Goal: Task Accomplishment & Management: Complete application form

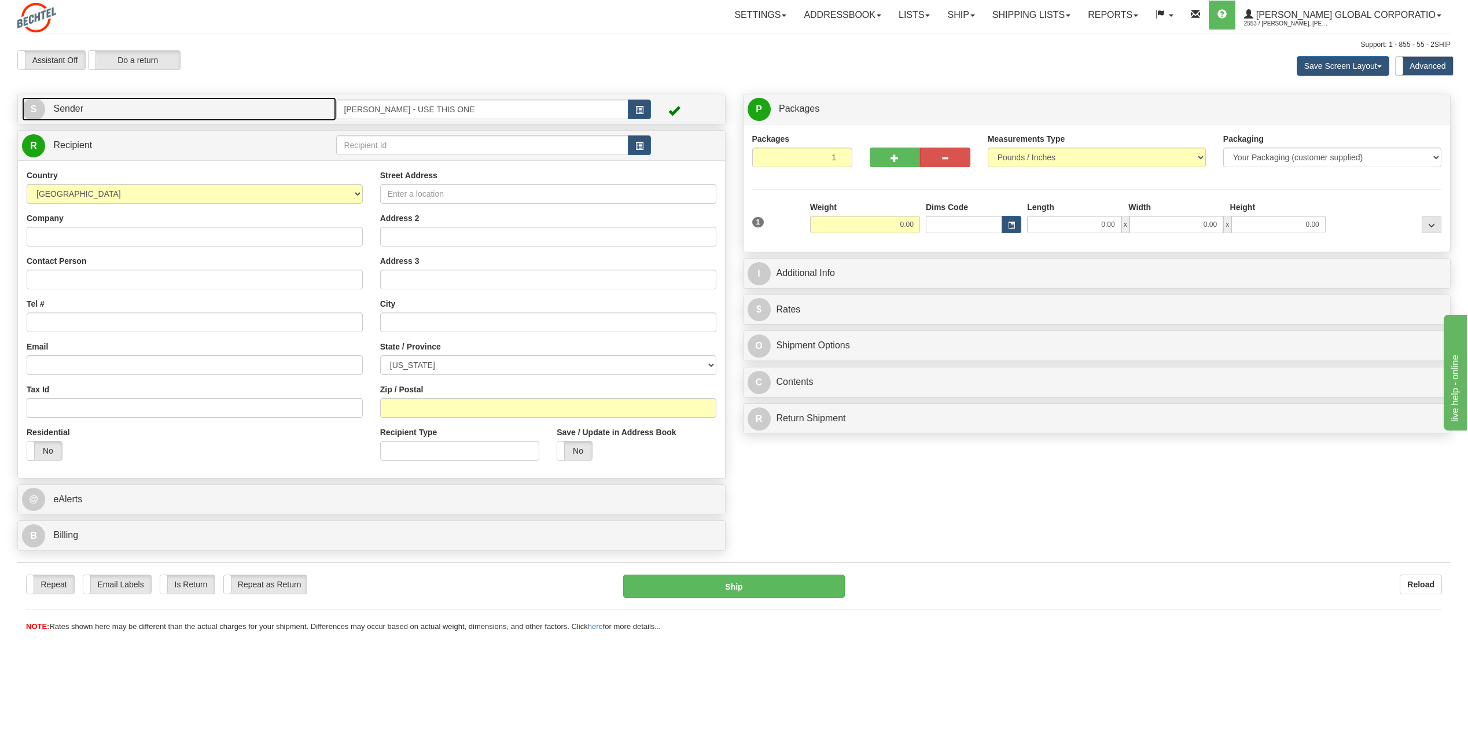
click at [30, 107] on span "S" at bounding box center [33, 109] width 23 height 23
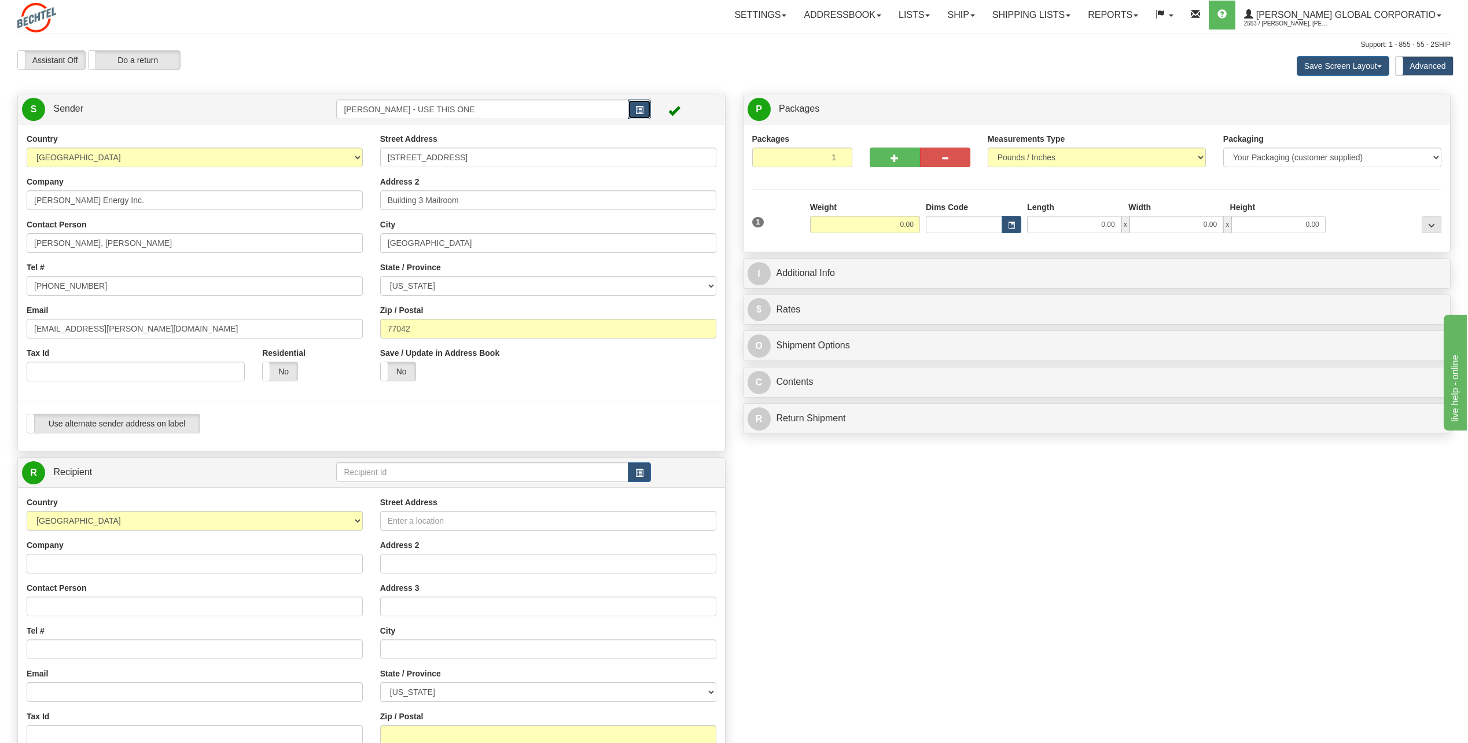
click at [641, 107] on span "button" at bounding box center [640, 110] width 8 height 8
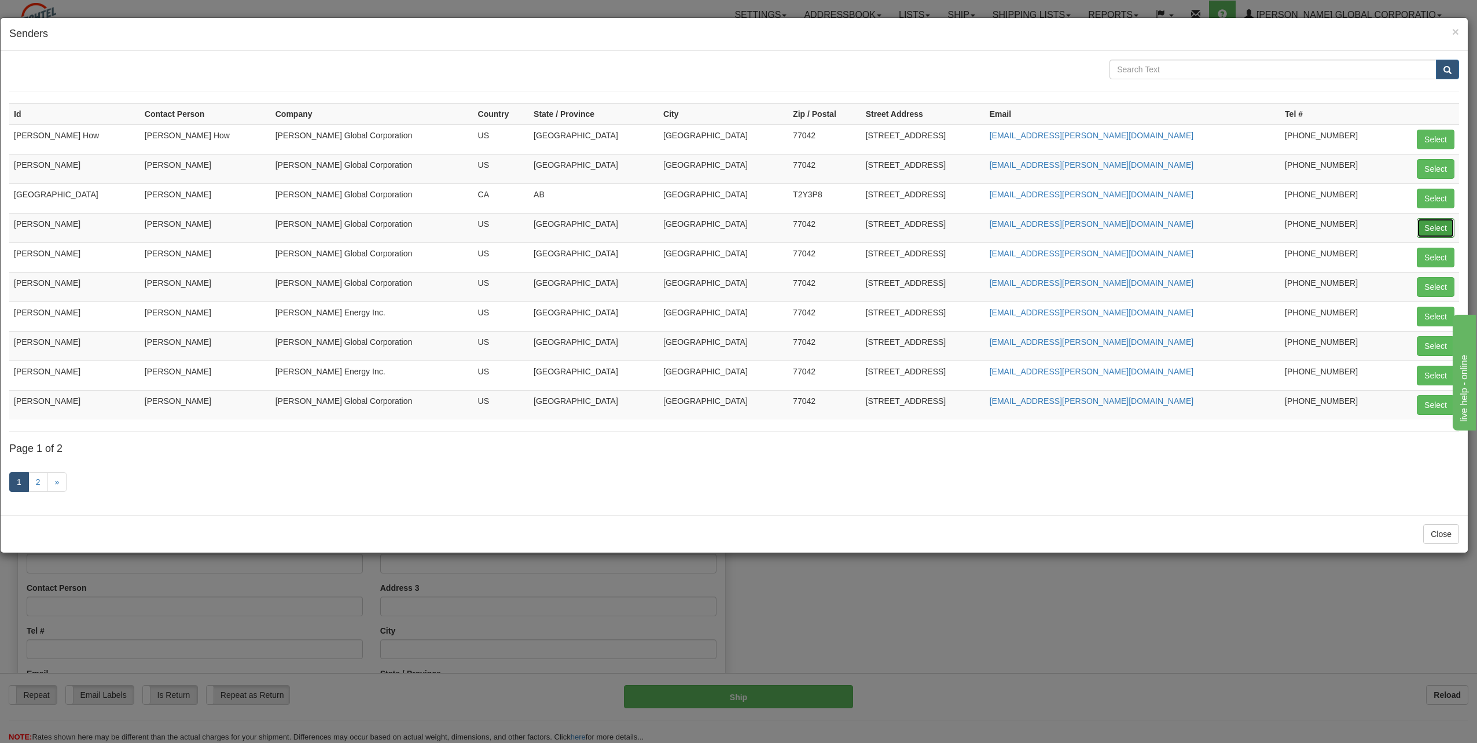
click at [1434, 226] on button "Select" at bounding box center [1436, 228] width 38 height 20
type input "[PERSON_NAME]"
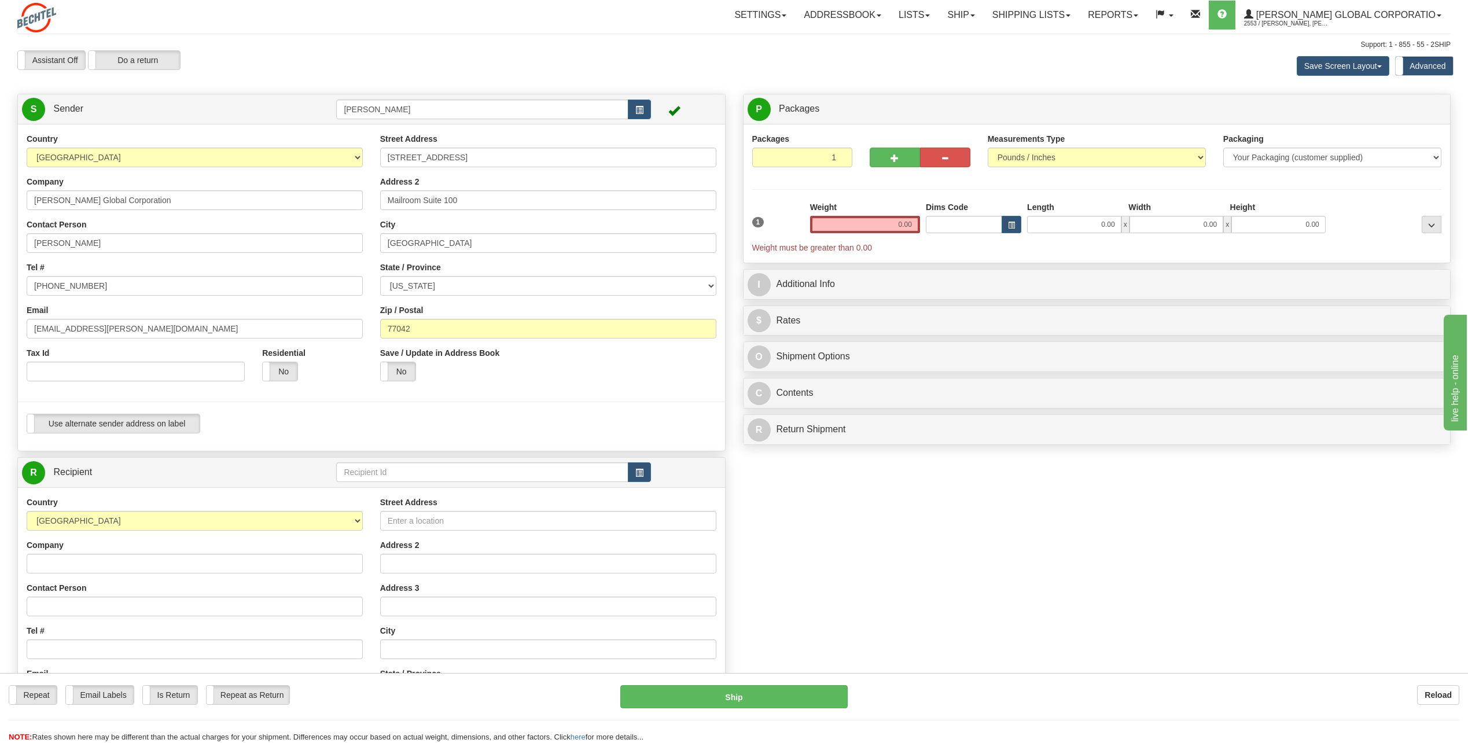
click at [109, 232] on div "Contact Person Charlie Nguyen" at bounding box center [195, 236] width 336 height 34
click at [108, 243] on input "Charlie Nguyen" at bounding box center [195, 243] width 336 height 20
type input "C"
type input "Jeremy Ross"
click at [99, 291] on input "713 235-5146" at bounding box center [195, 286] width 336 height 20
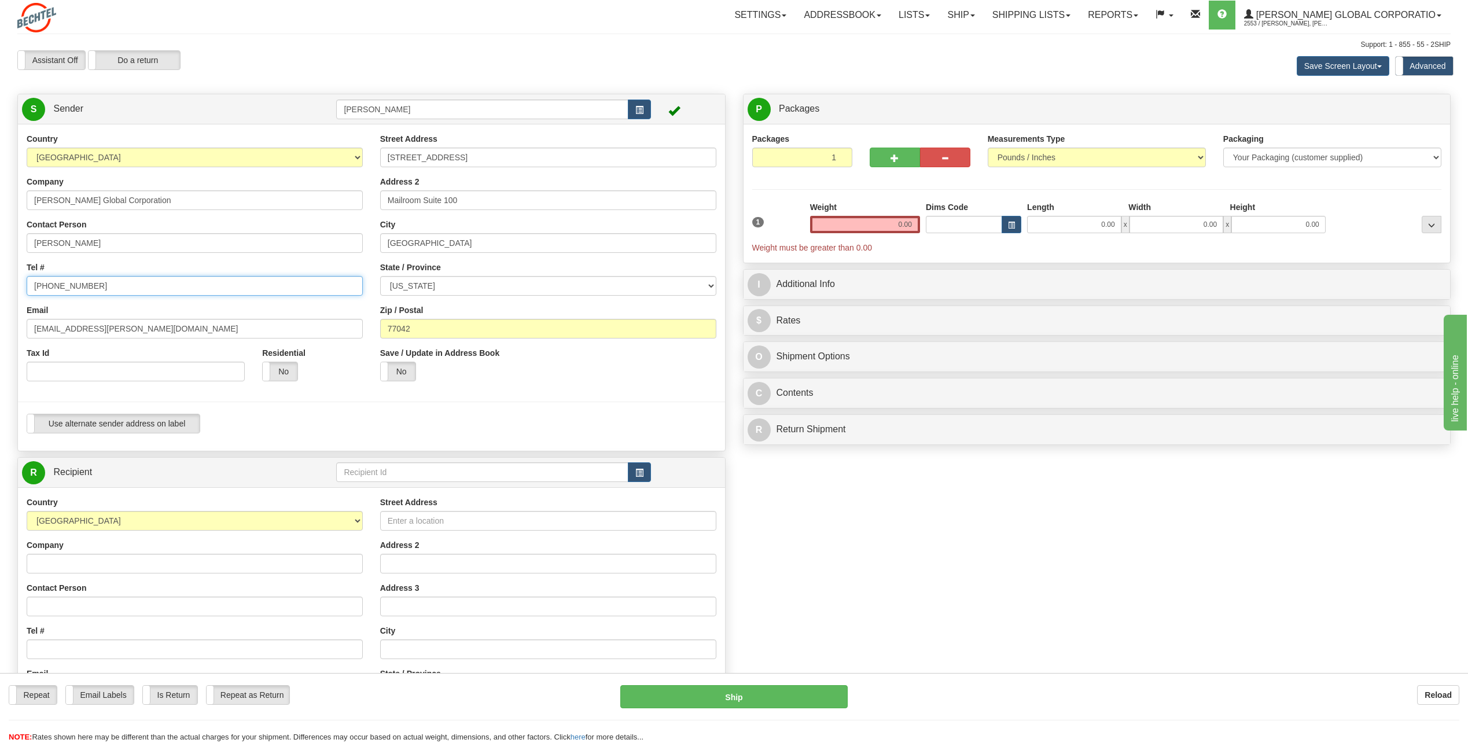
type input "713 235-2552"
drag, startPoint x: 69, startPoint y: 330, endPoint x: 2, endPoint y: 321, distance: 67.8
click at [2, 321] on div "Toggle navigation Settings Shipping Preferences Fields Preferences New" at bounding box center [734, 471] width 1468 height 943
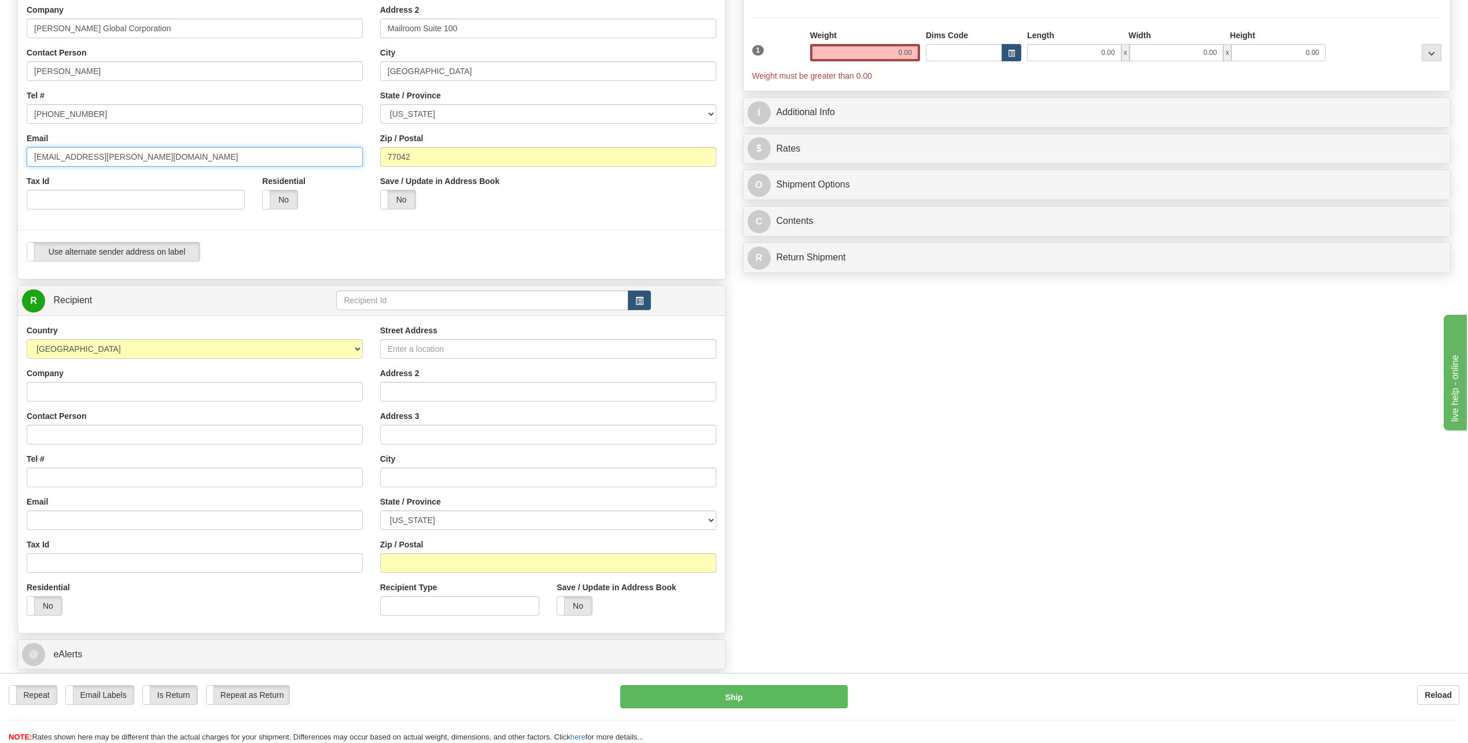
scroll to position [174, 0]
type input "jross@bechtel.com"
click at [89, 391] on input "Company" at bounding box center [195, 390] width 336 height 20
type input "Mexico Pacific Limited LLC"
click at [53, 439] on input "Contact Person" at bounding box center [195, 433] width 336 height 20
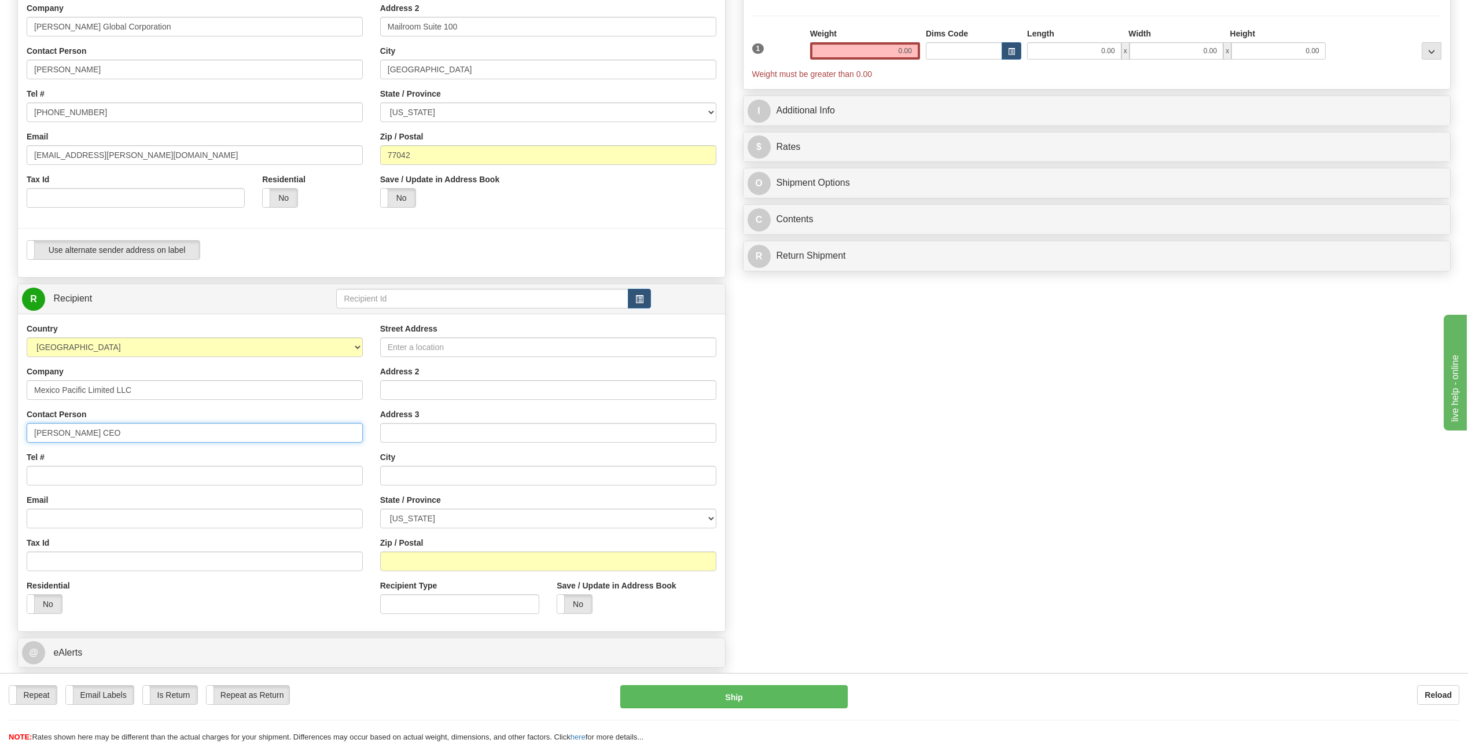
type input "[PERSON_NAME] CEO"
click at [56, 475] on input "Tel #" at bounding box center [195, 476] width 336 height 20
type input "[PHONE_NUMBER]"
click at [435, 351] on input "Street Address" at bounding box center [548, 347] width 336 height 20
type input "Saguaro Energia LNG Project"
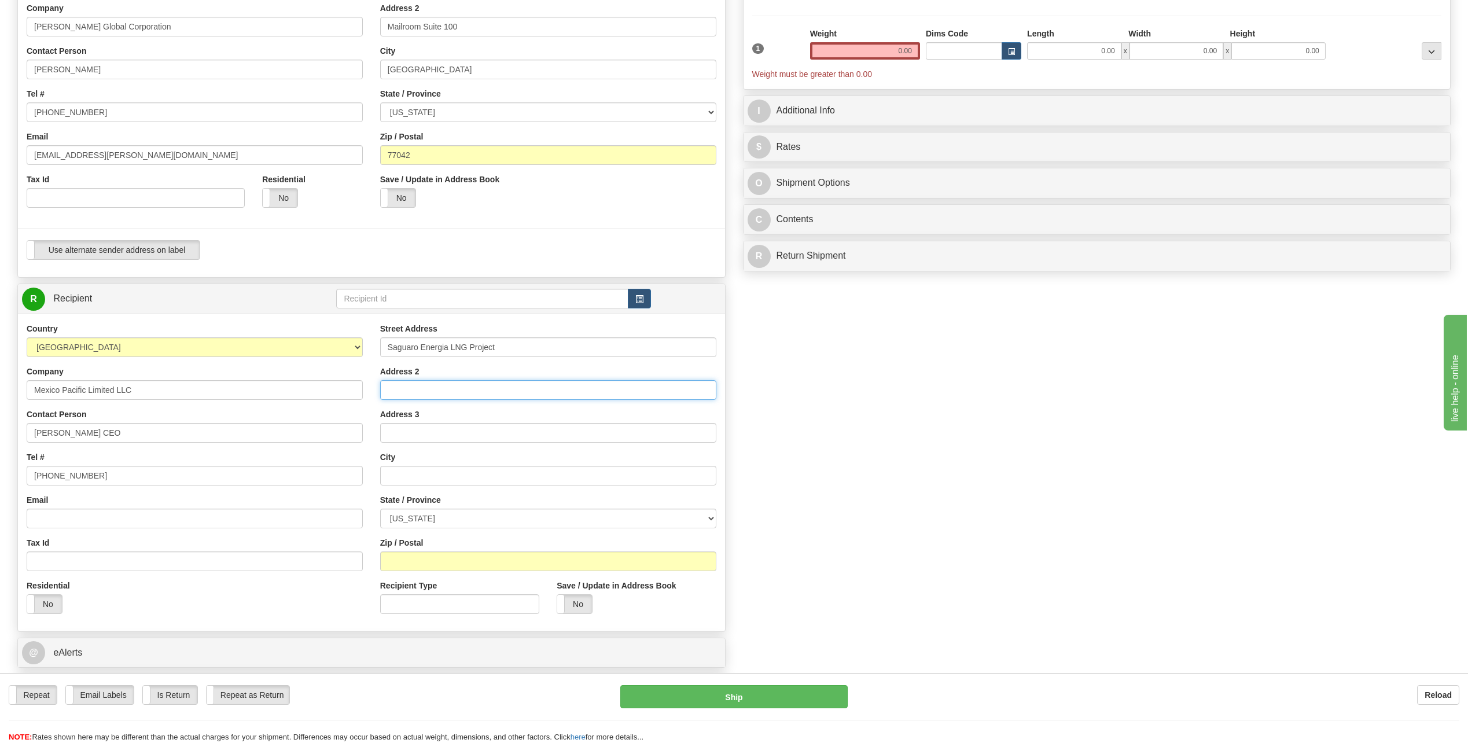
click at [406, 394] on input "Address 2" at bounding box center [548, 390] width 336 height 20
type input "[PERSON_NAME][STREET_ADDRESS]"
click at [389, 438] on input "Address 3" at bounding box center [548, 433] width 336 height 20
type input "Col. [PERSON_NAME] Chapultepec"
click at [430, 473] on input "text" at bounding box center [548, 476] width 336 height 20
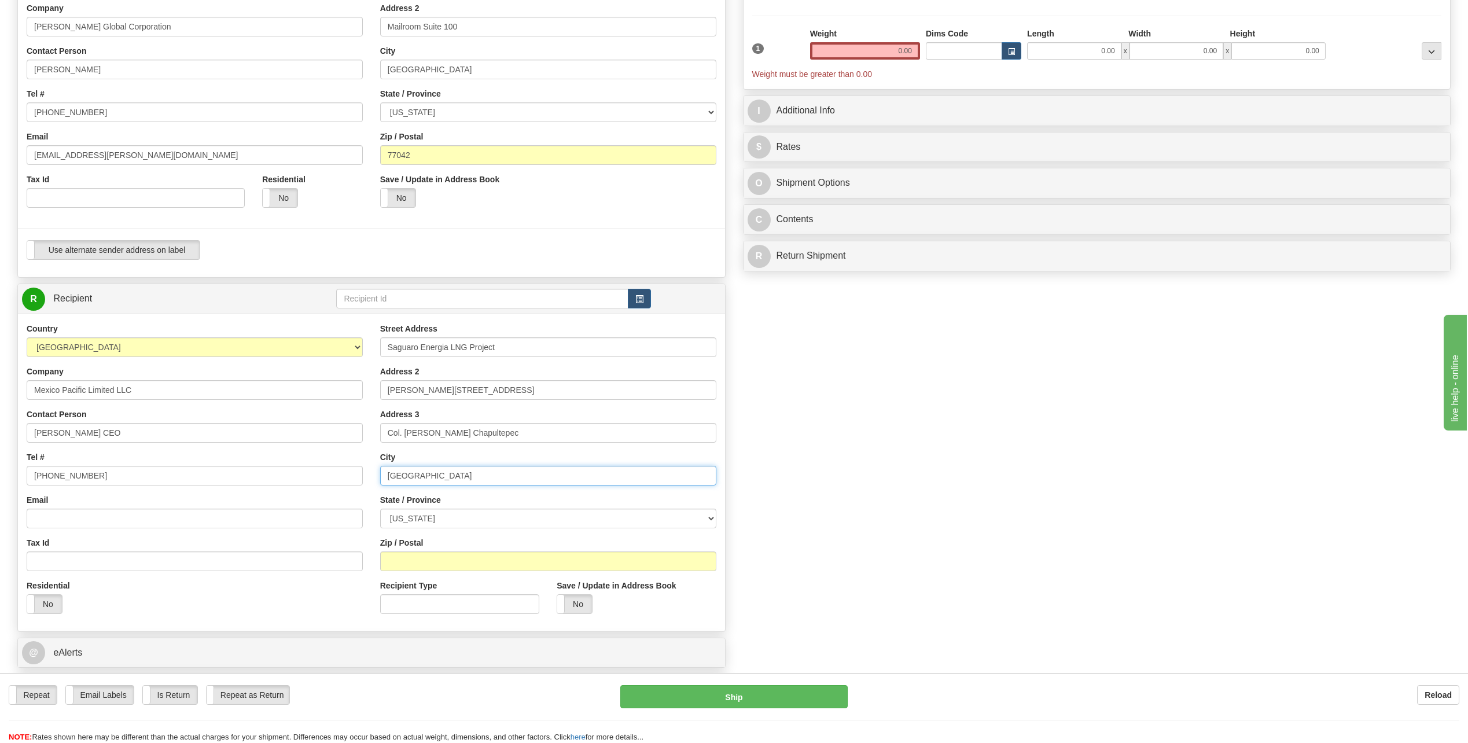
type input "[GEOGRAPHIC_DATA]"
click at [354, 343] on select "AFGHANISTAN ALAND ISLANDS ALBANIA ALGERIA AMERICAN SAMOA ANDORRA ANGOLA ANGUILL…" at bounding box center [195, 347] width 336 height 20
select select "MX"
click at [27, 337] on select "AFGHANISTAN ALAND ISLANDS ALBANIA ALGERIA AMERICAN SAMOA ANDORRA ANGOLA ANGUILL…" at bounding box center [195, 347] width 336 height 20
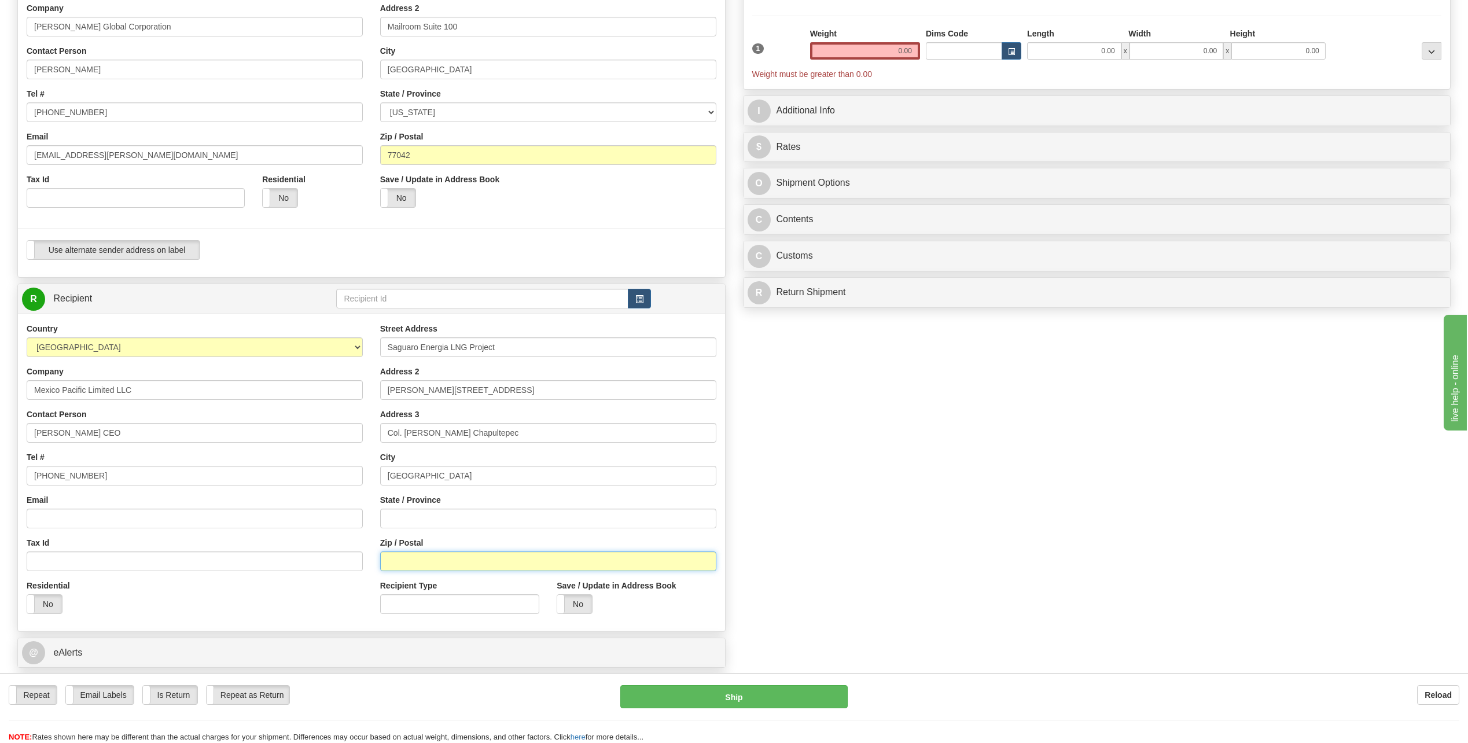
click at [398, 565] on input "Zip / Postal" at bounding box center [548, 562] width 336 height 20
type input "11560"
drag, startPoint x: 891, startPoint y: 47, endPoint x: 1150, endPoint y: 30, distance: 259.3
click at [1155, 28] on div "1 Weight 0.00 Dims Code 0.00" at bounding box center [1098, 54] width 696 height 52
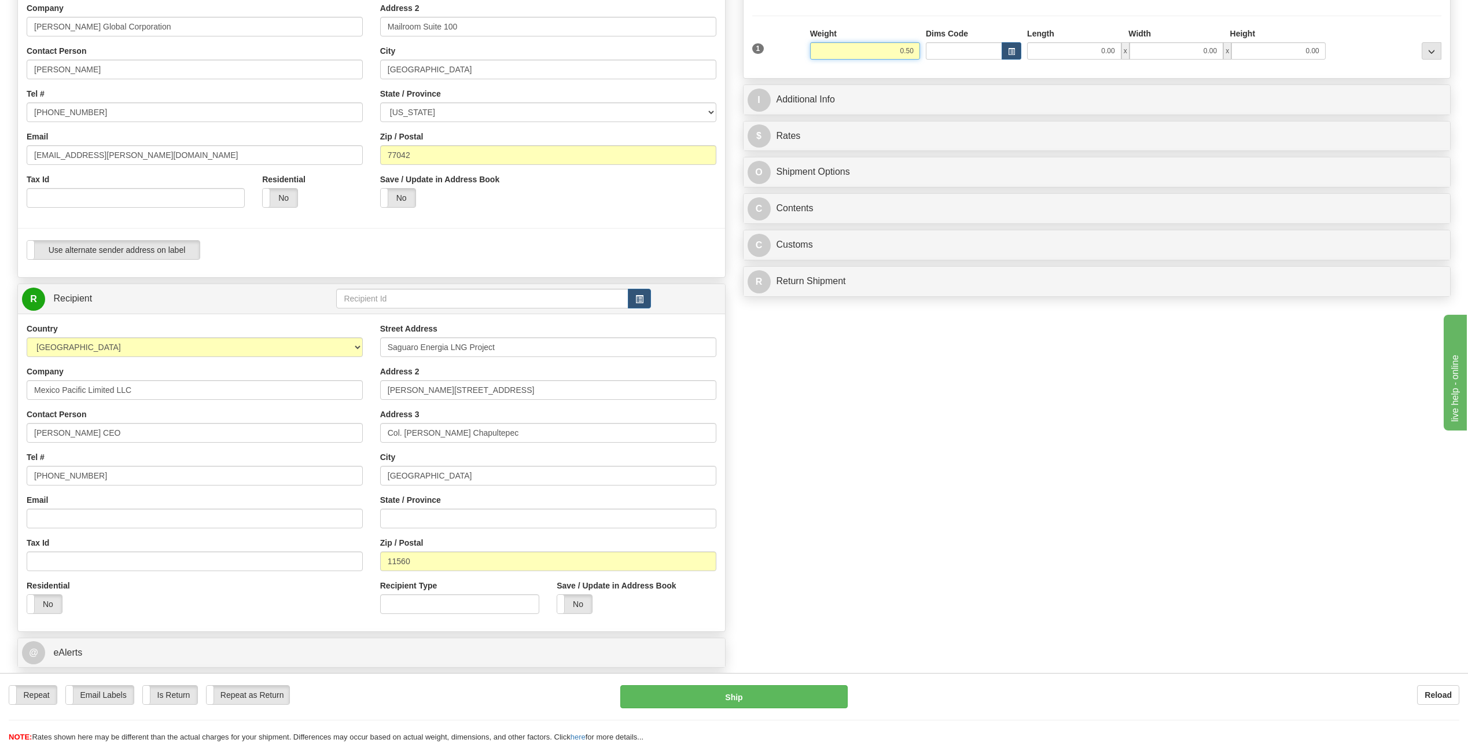
type input "0.50"
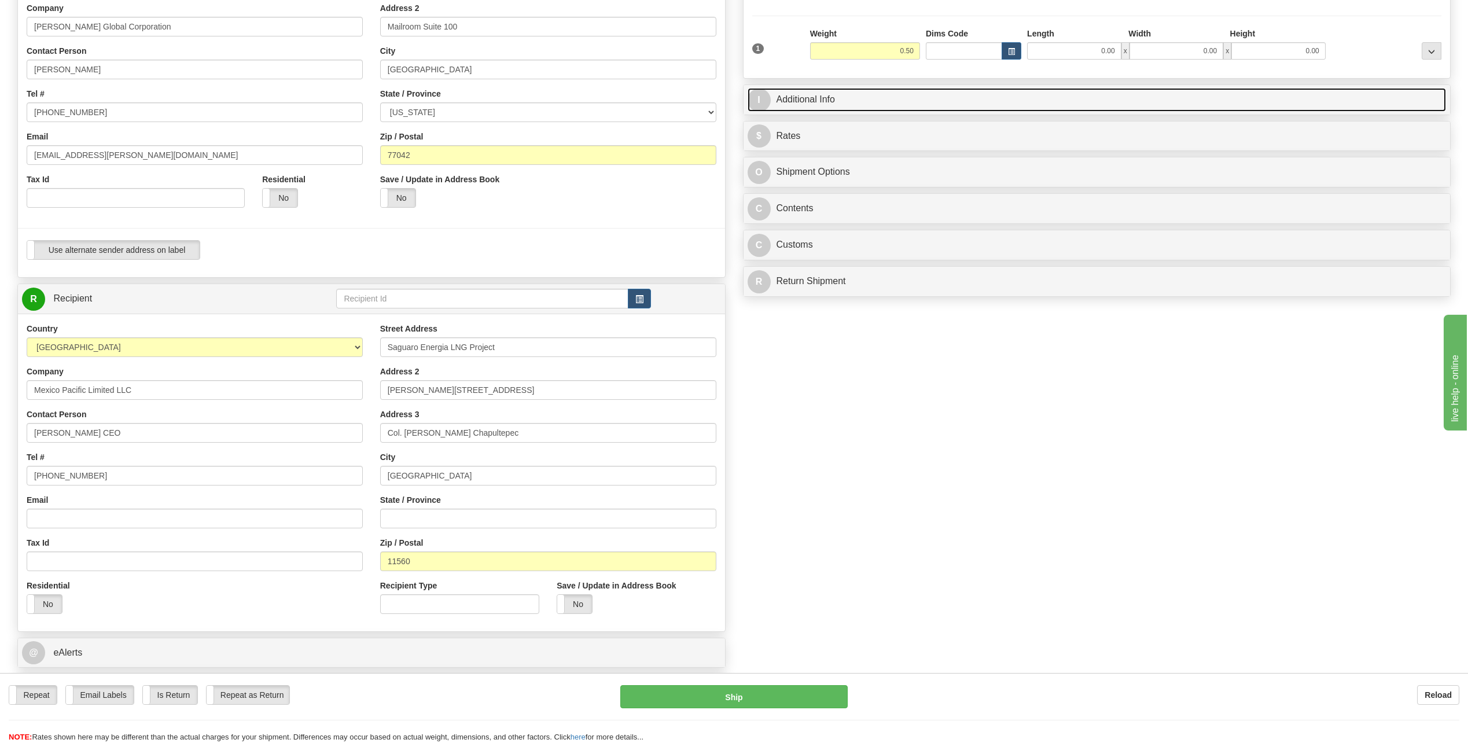
click at [767, 97] on span "I" at bounding box center [759, 100] width 23 height 23
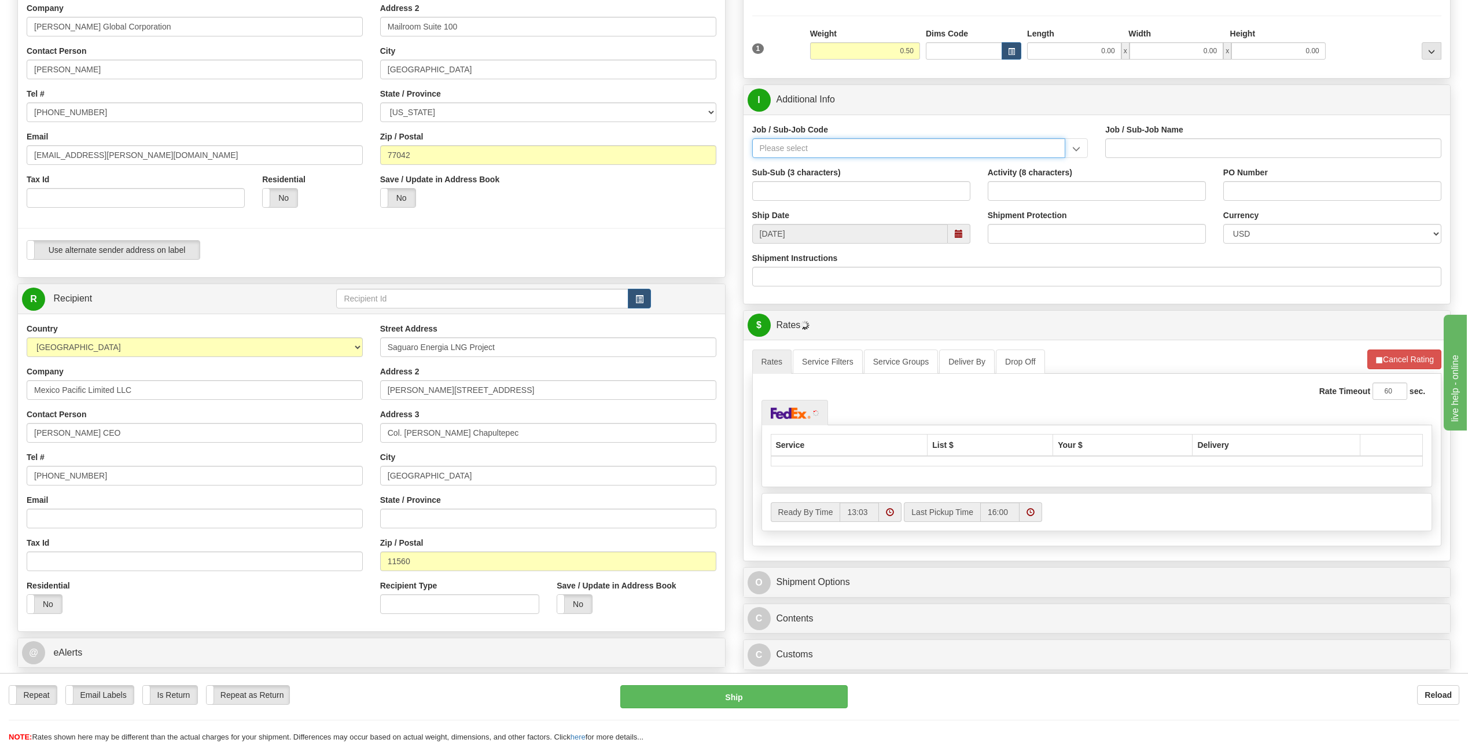
click at [795, 147] on input "Job / Sub-Job Code" at bounding box center [909, 148] width 314 height 20
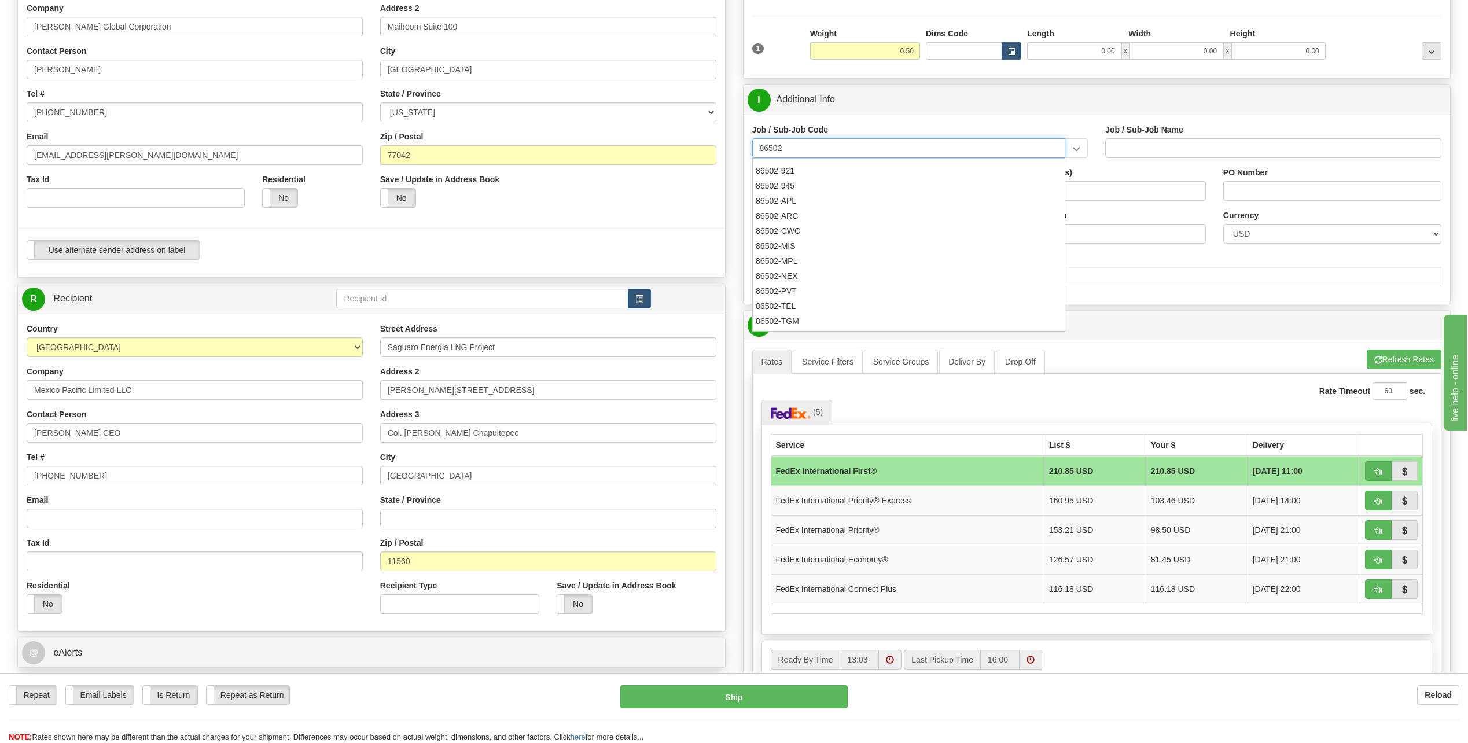
scroll to position [445, 0]
click at [787, 247] on div "86502-MPL" at bounding box center [906, 248] width 302 height 13
type input "86502-MPL"
type input "STATIC OG&C - LN - MEXICO PACIFIC LEGAL"
type input "86502-MPL"
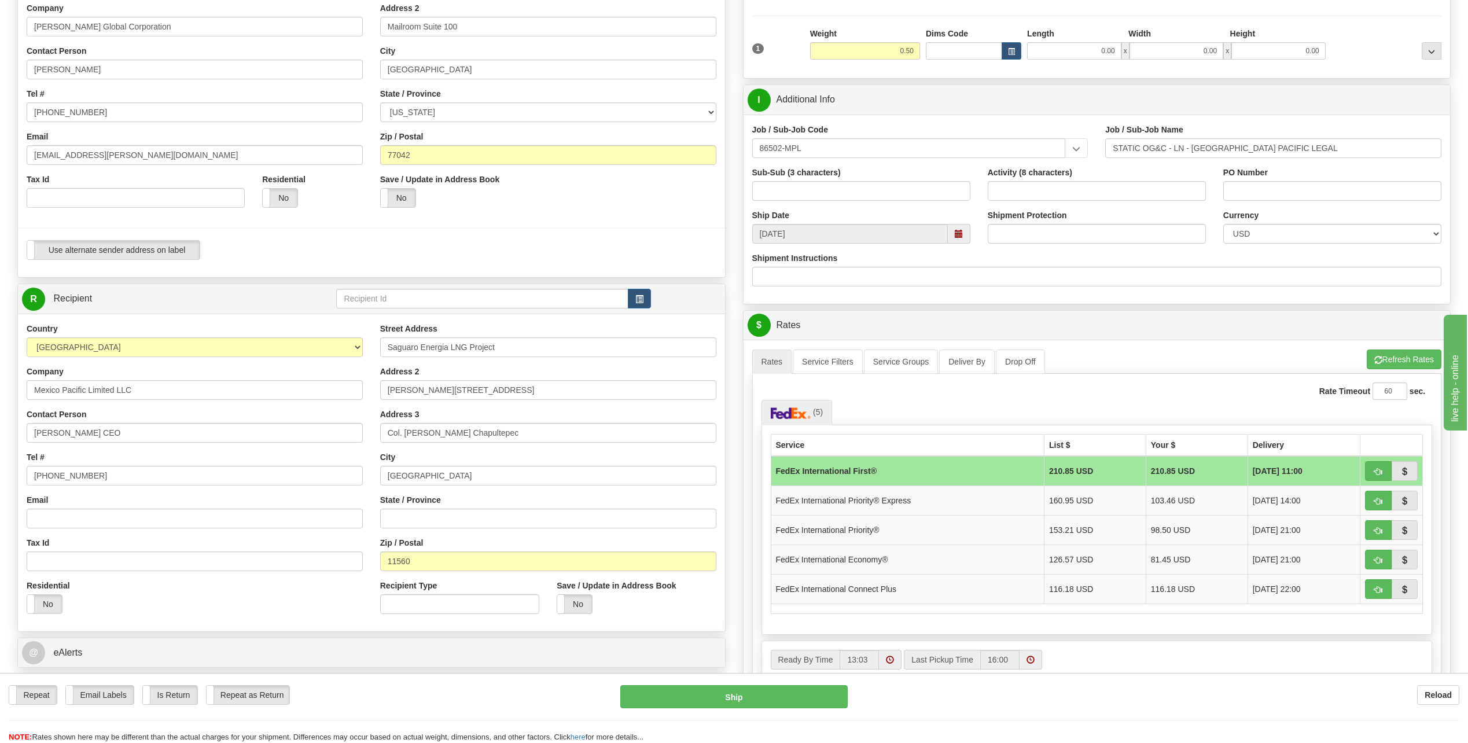
scroll to position [232, 0]
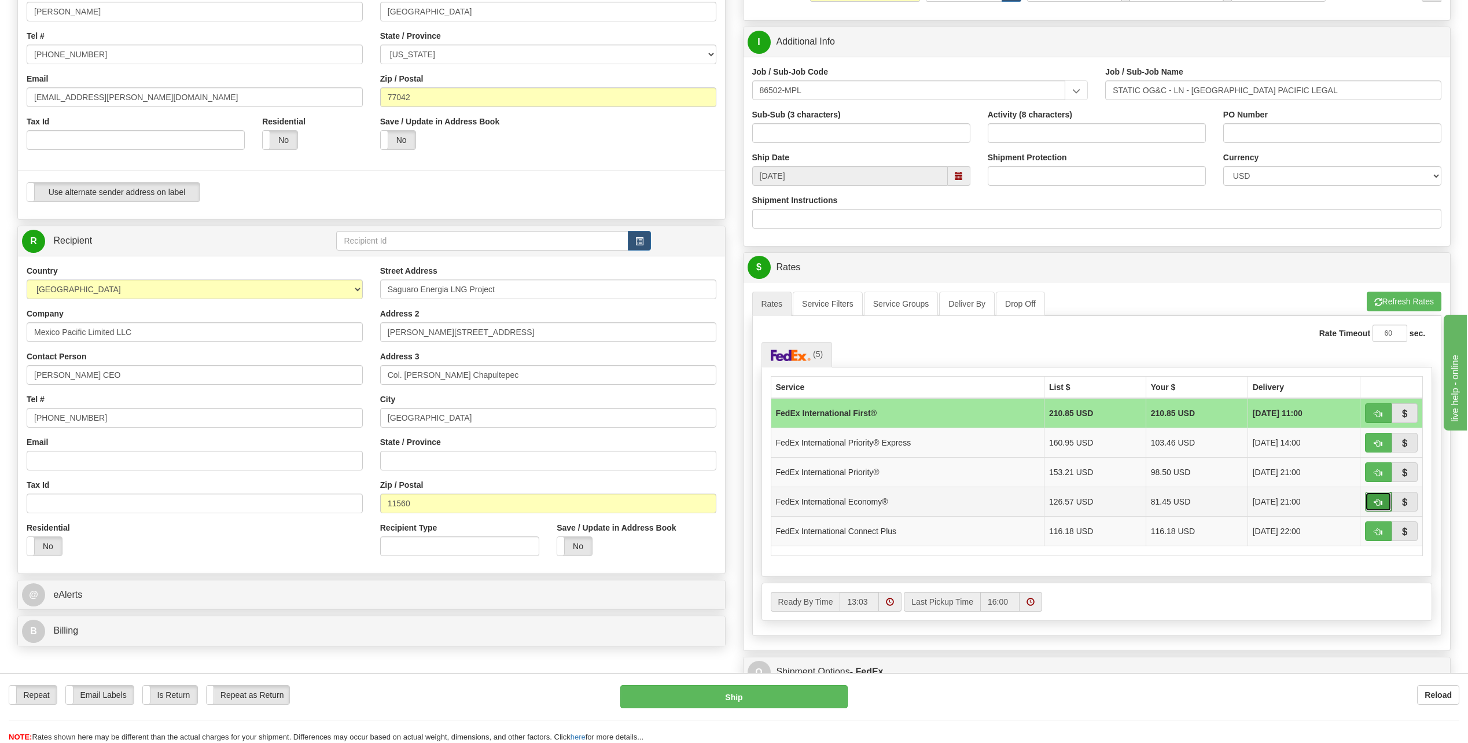
click at [1381, 499] on span "button" at bounding box center [1379, 503] width 8 height 8
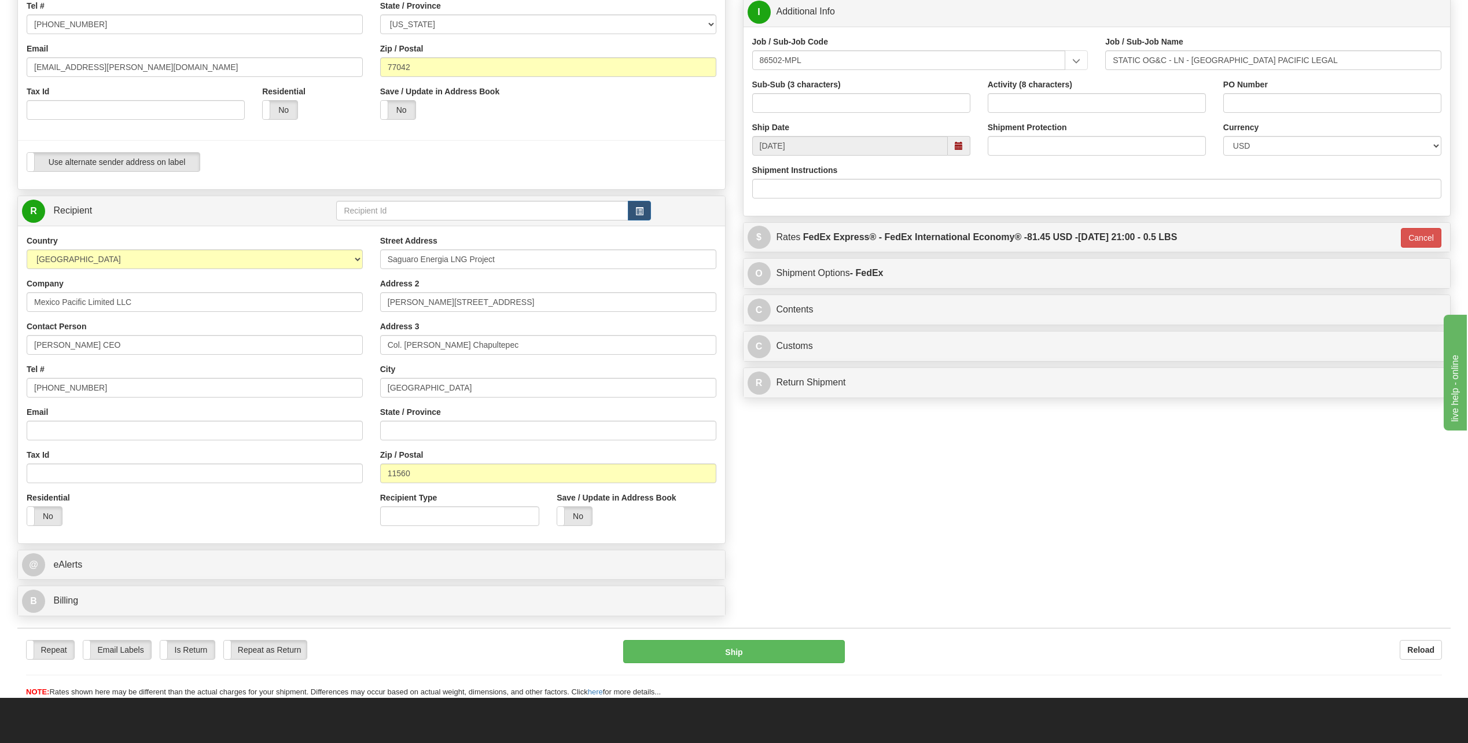
scroll to position [289, 0]
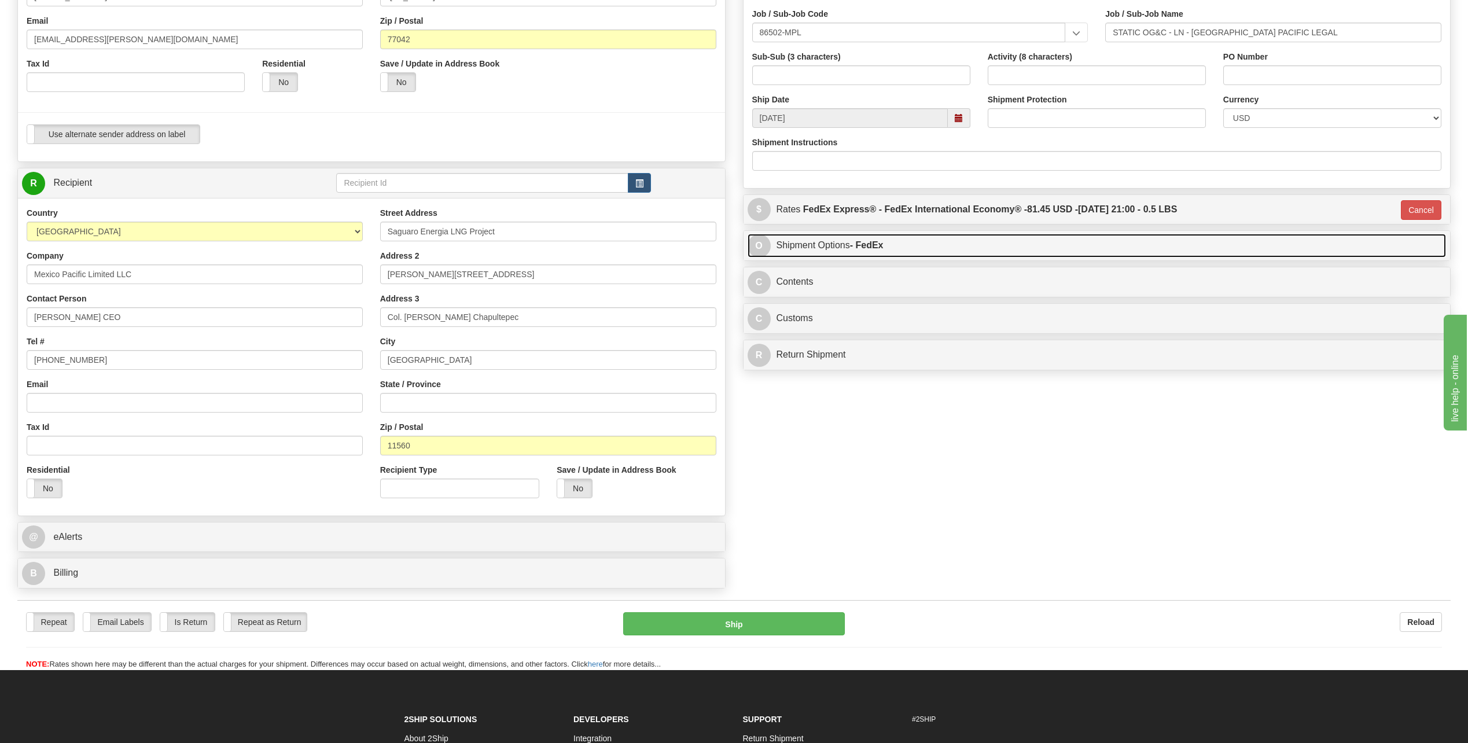
click at [762, 244] on span "O" at bounding box center [759, 245] width 23 height 23
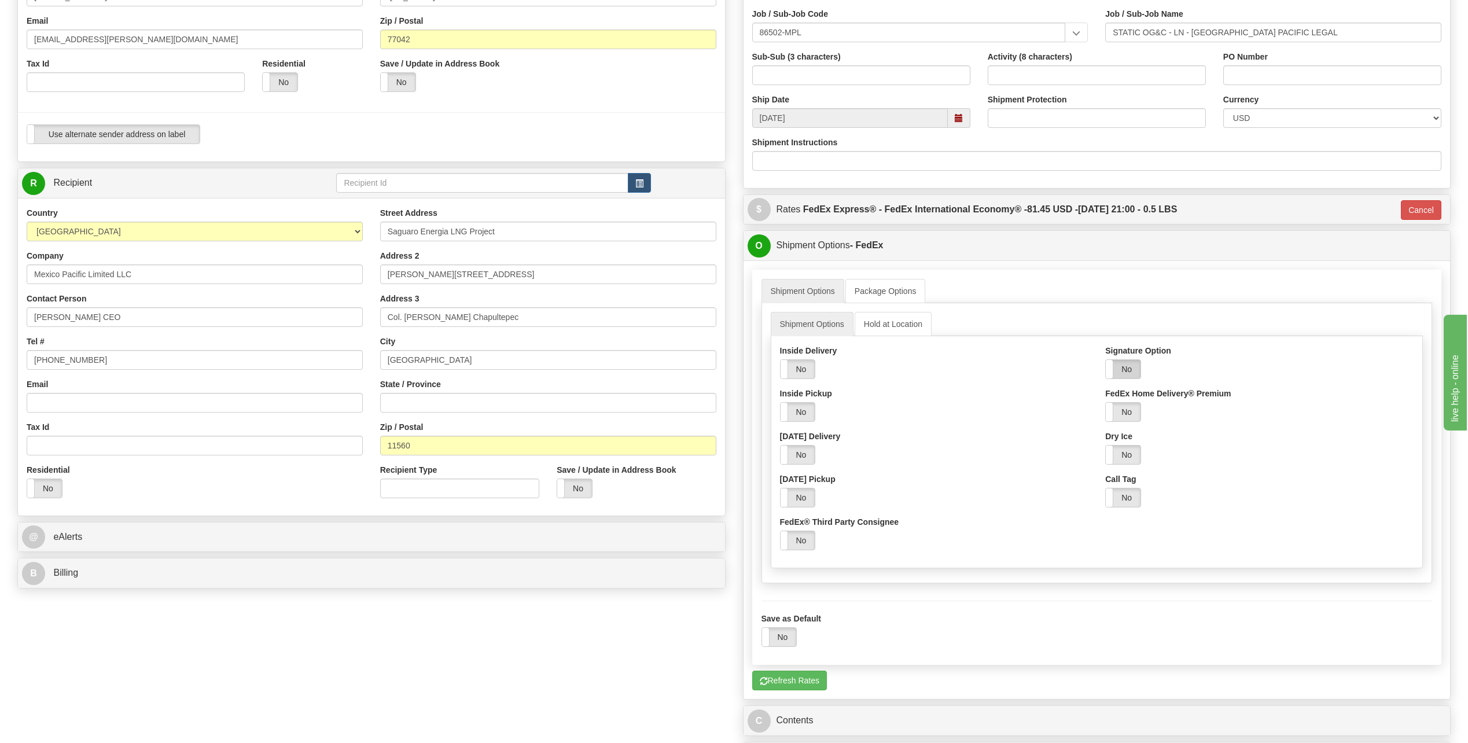
click at [1126, 366] on label "No" at bounding box center [1123, 369] width 35 height 19
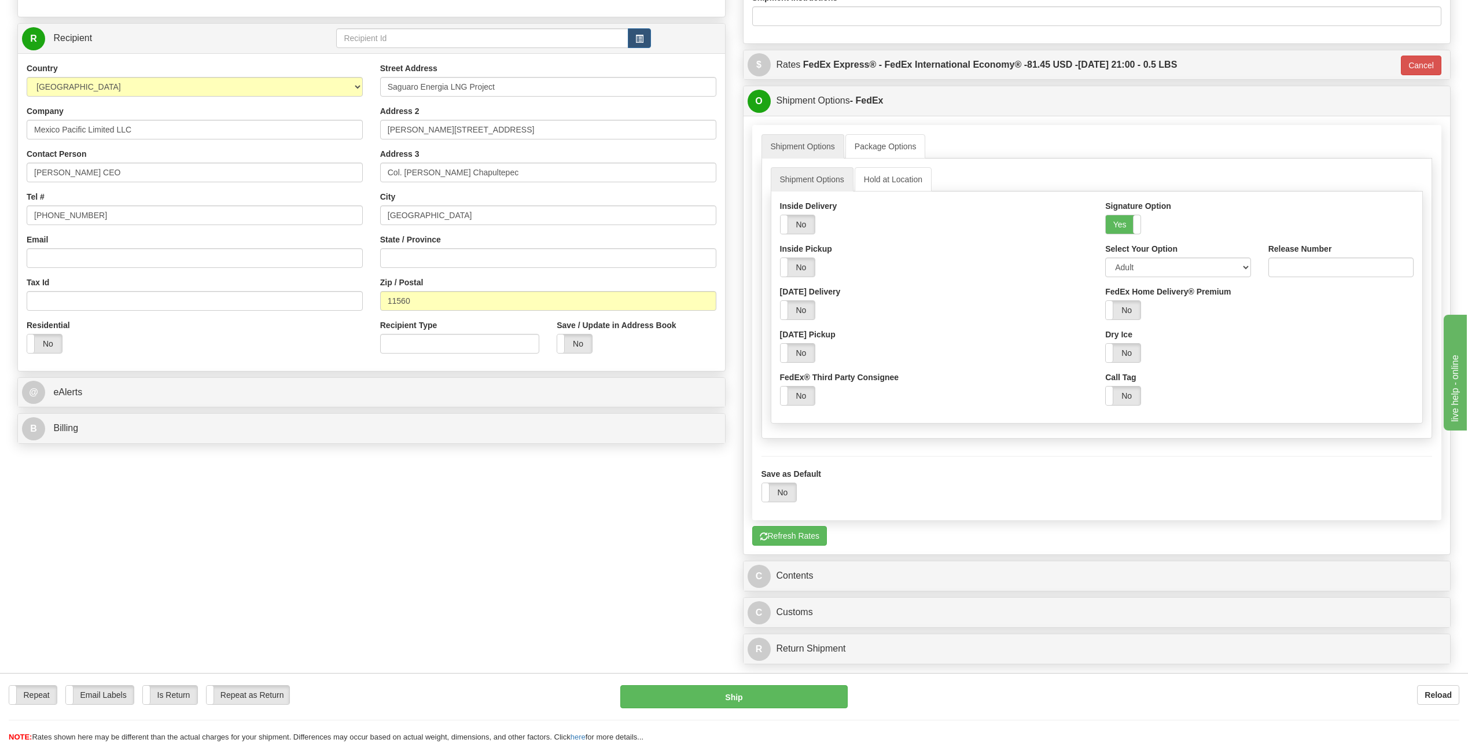
scroll to position [347, 0]
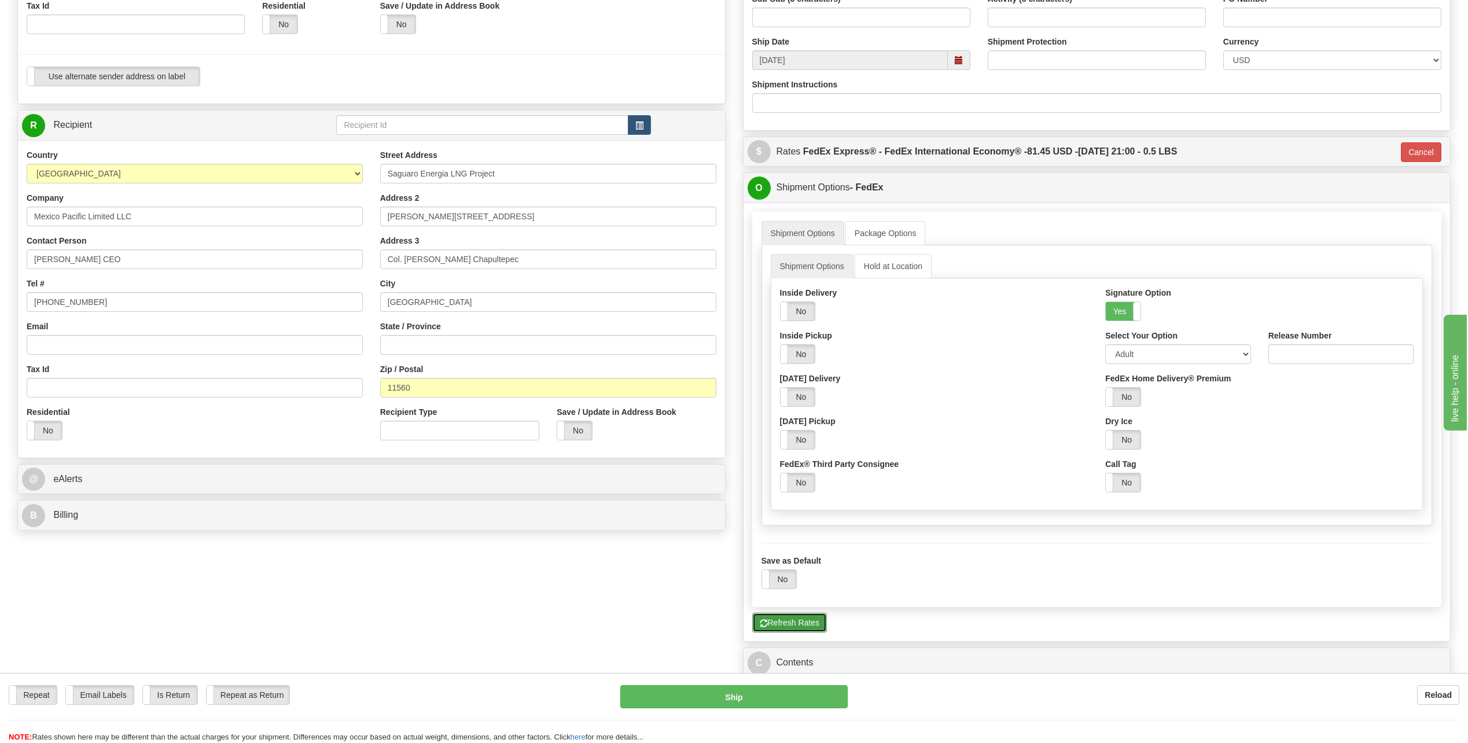
click at [797, 630] on button "Refresh Rates" at bounding box center [789, 623] width 75 height 20
type input "03"
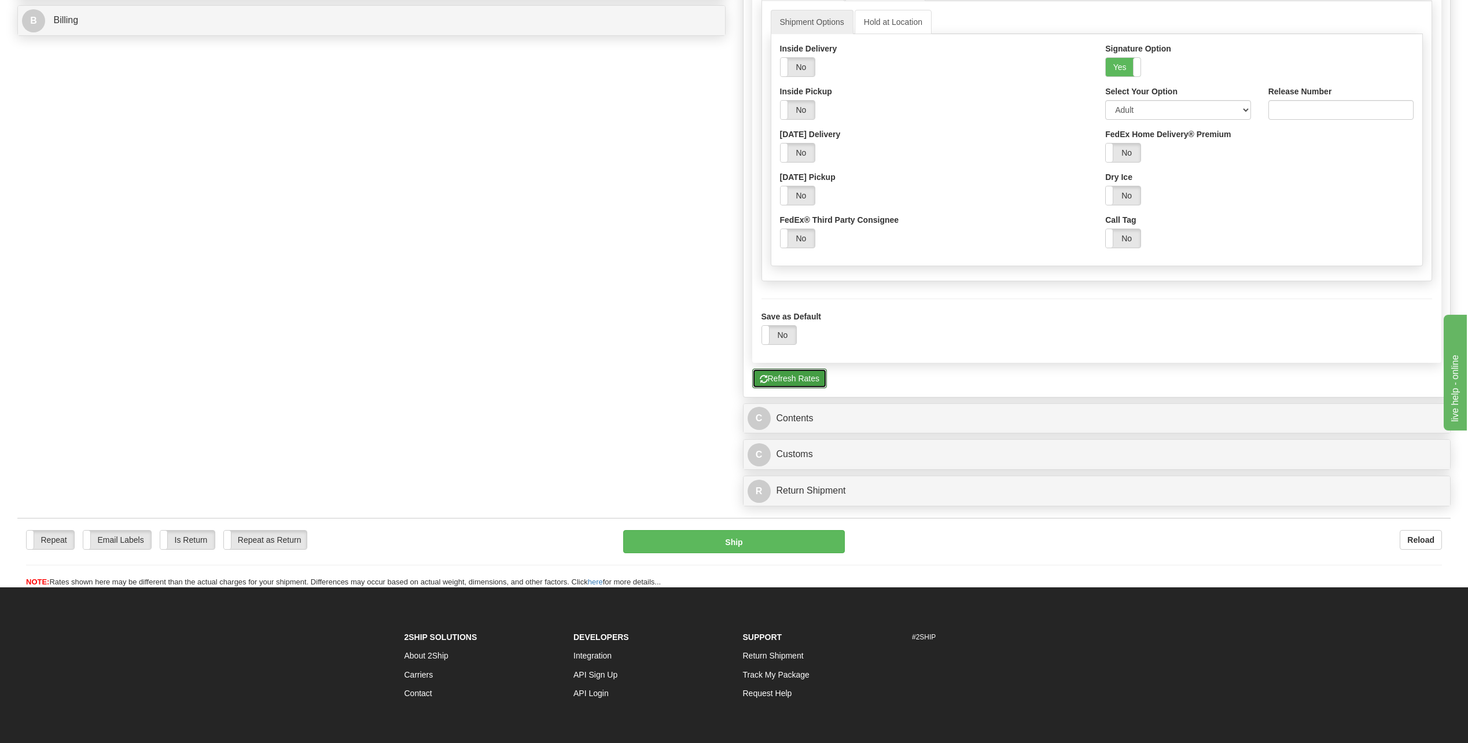
scroll to position [927, 0]
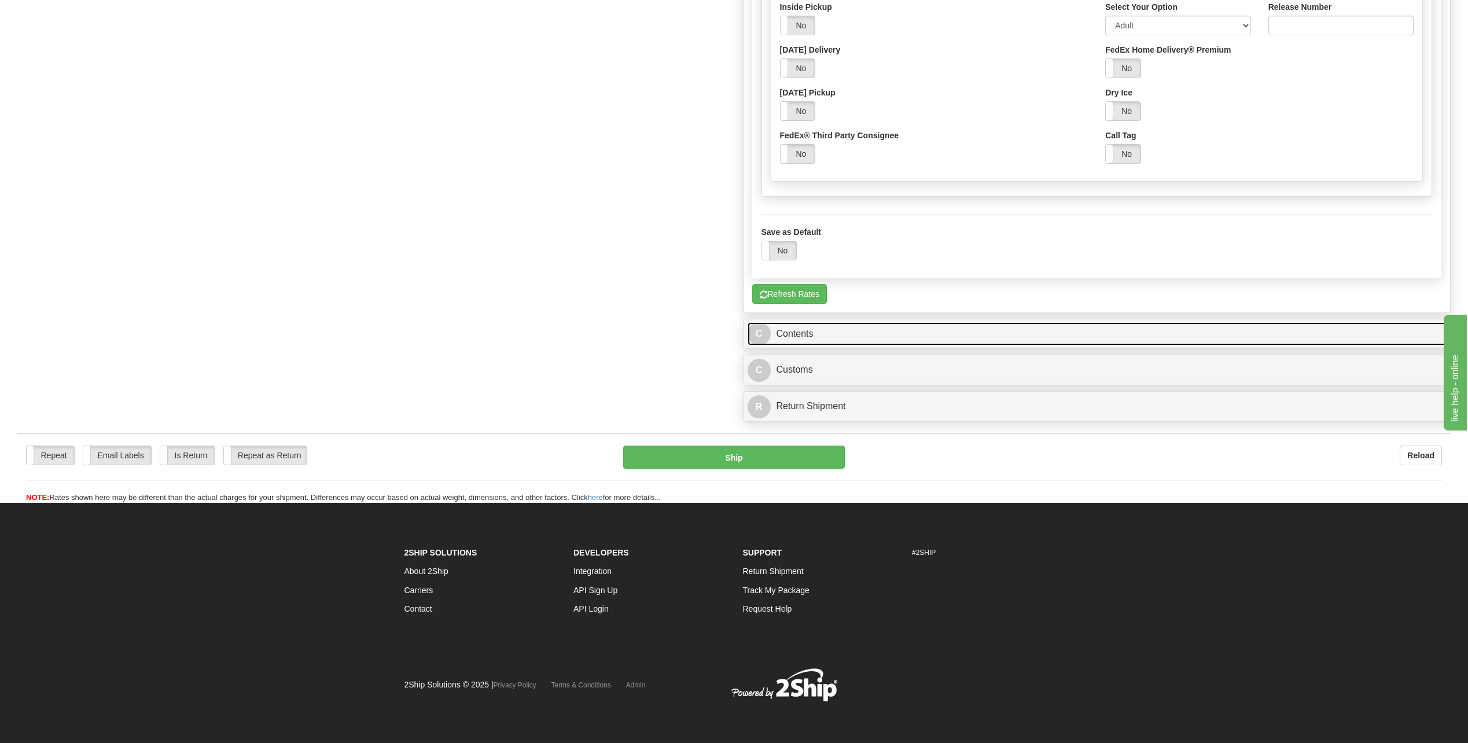
click at [765, 333] on span "C" at bounding box center [759, 333] width 23 height 23
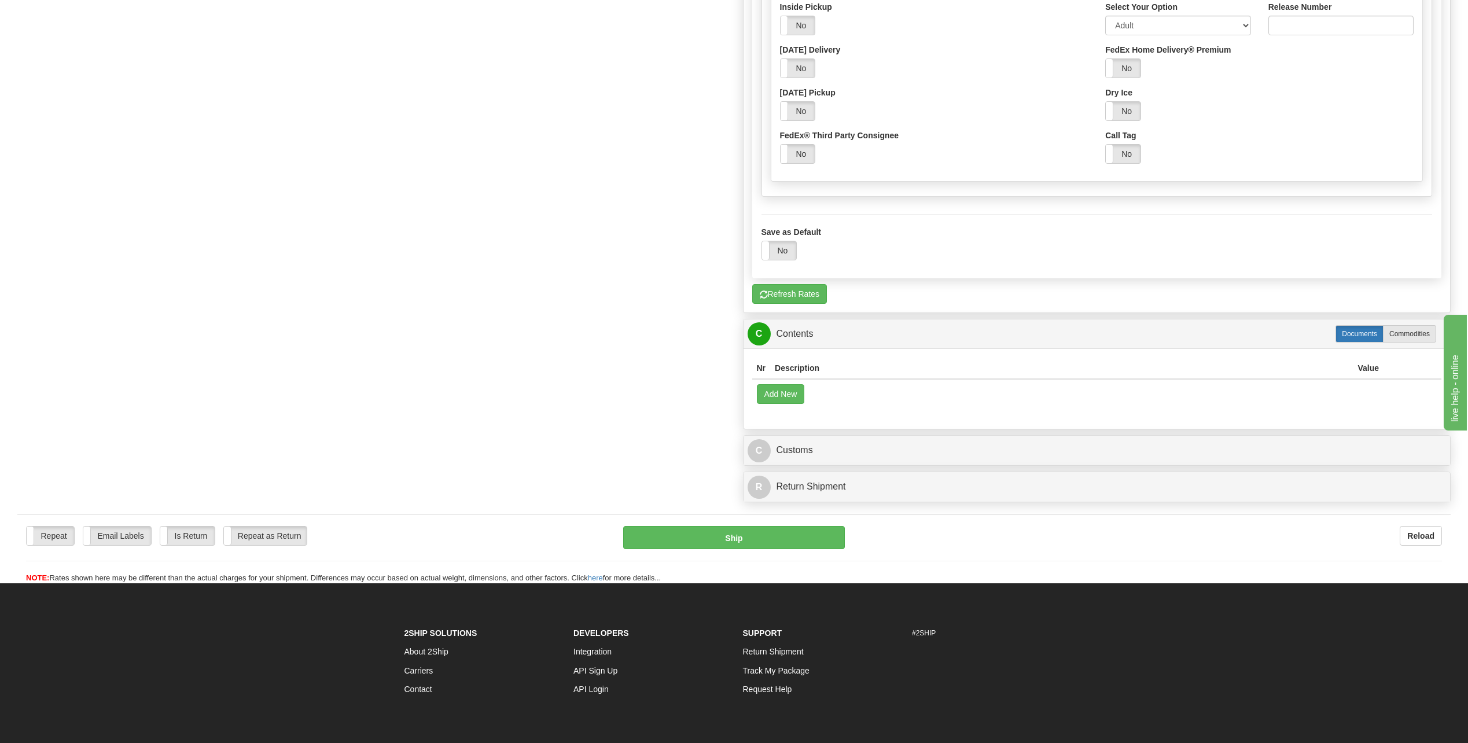
click at [1360, 333] on label "Documents" at bounding box center [1360, 333] width 48 height 17
click at [787, 398] on button "Add New" at bounding box center [781, 394] width 48 height 20
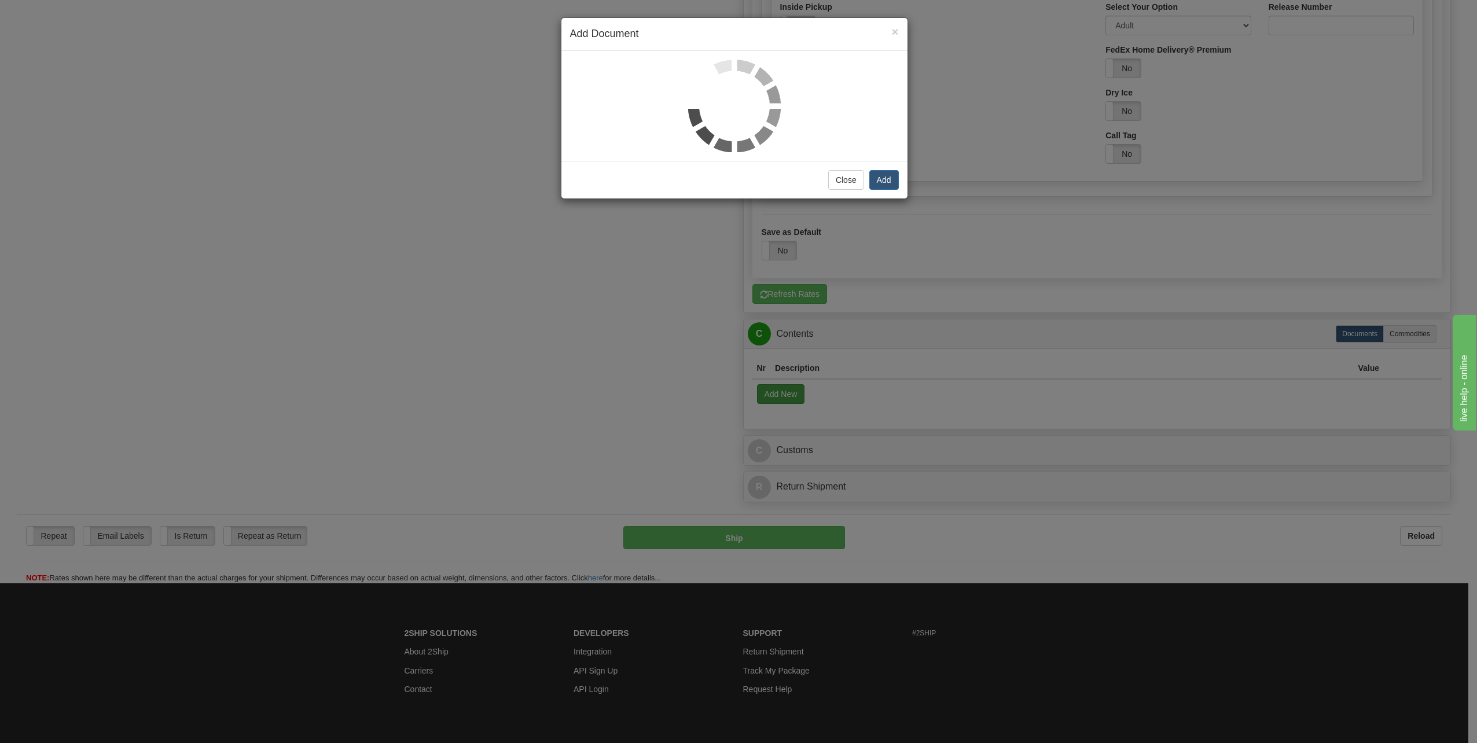
select select "US"
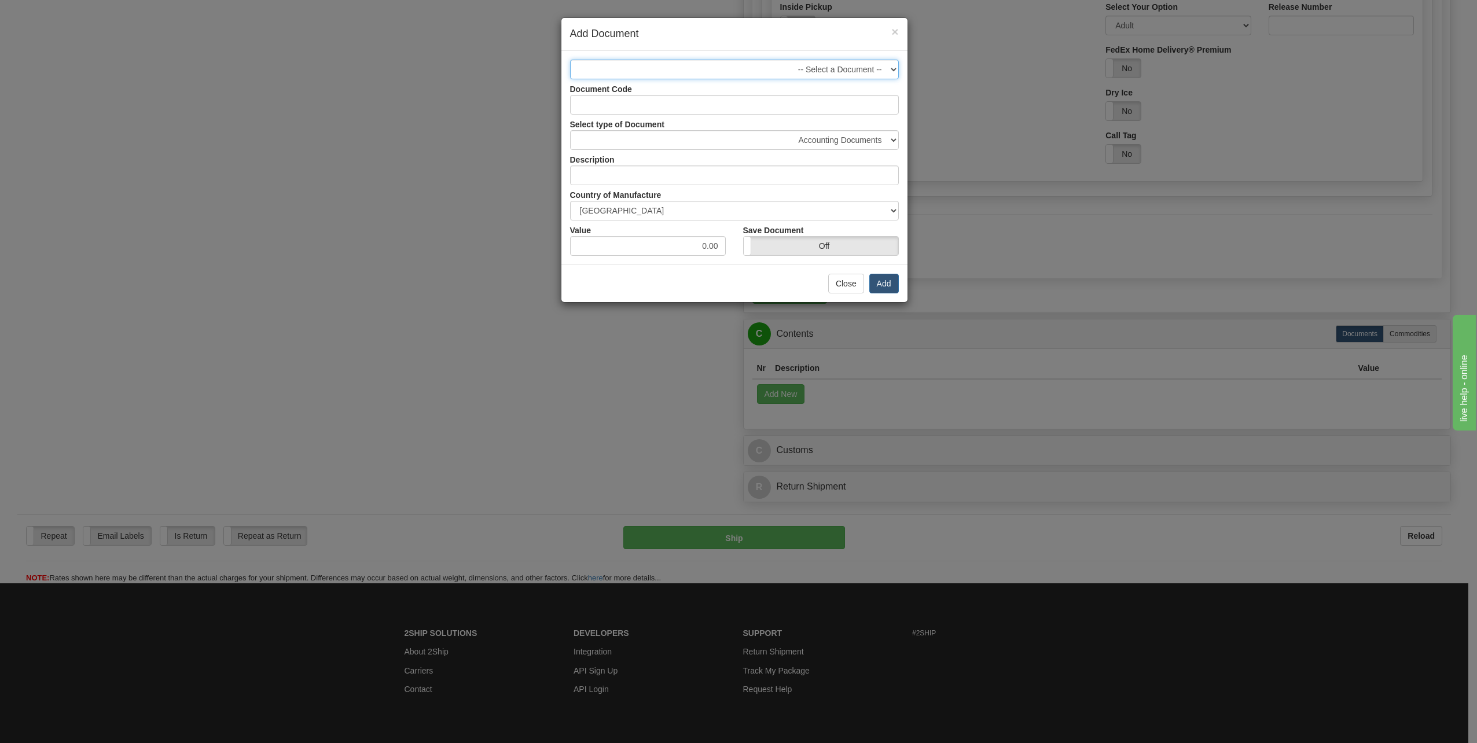
click at [886, 68] on select "-- Select a Document -- 1 - Business Correspondence (NCV)" at bounding box center [734, 70] width 329 height 20
select select "2404"
click at [570, 60] on select "-- Select a Document -- 1 - Business Correspondence (NCV)" at bounding box center [734, 70] width 329 height 20
click at [882, 283] on button "Add" at bounding box center [884, 284] width 30 height 20
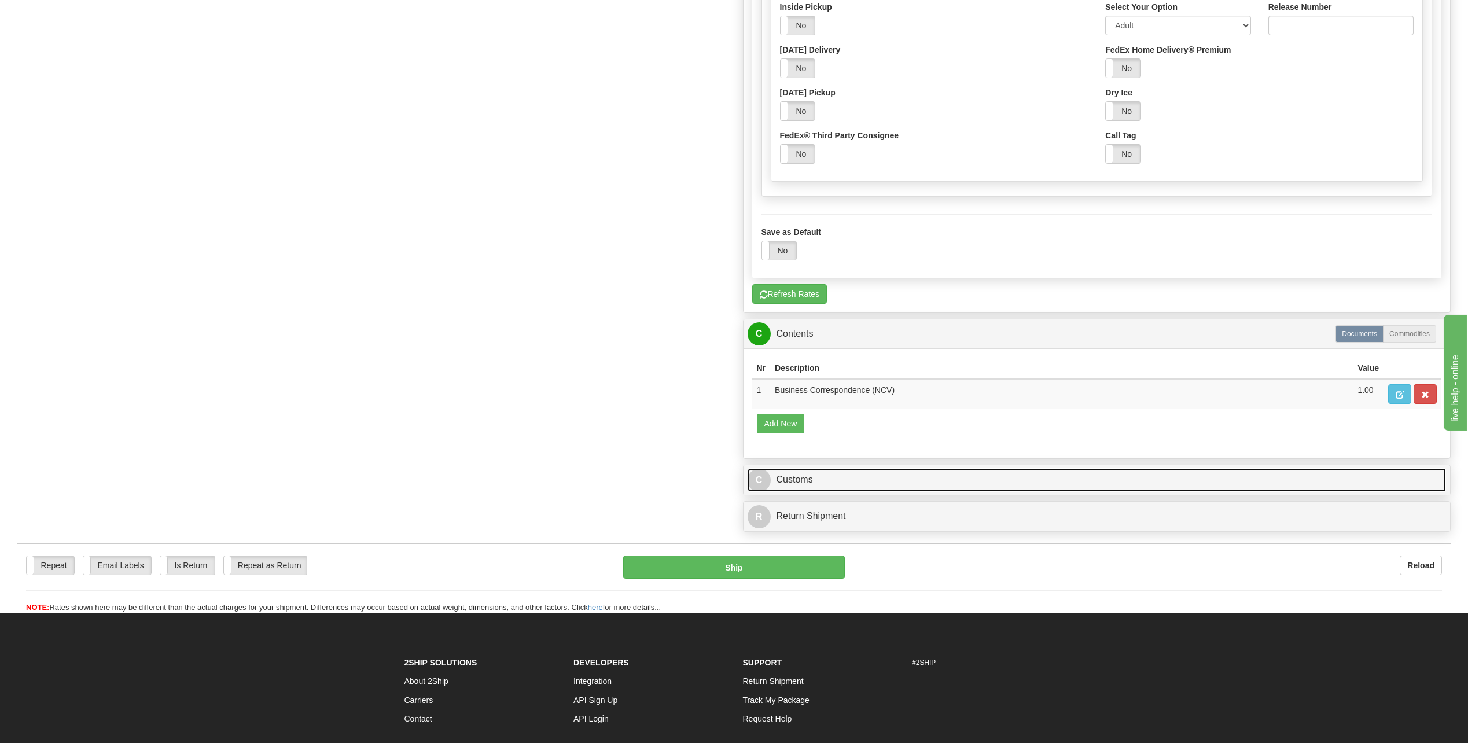
click at [764, 484] on span "C" at bounding box center [759, 480] width 23 height 23
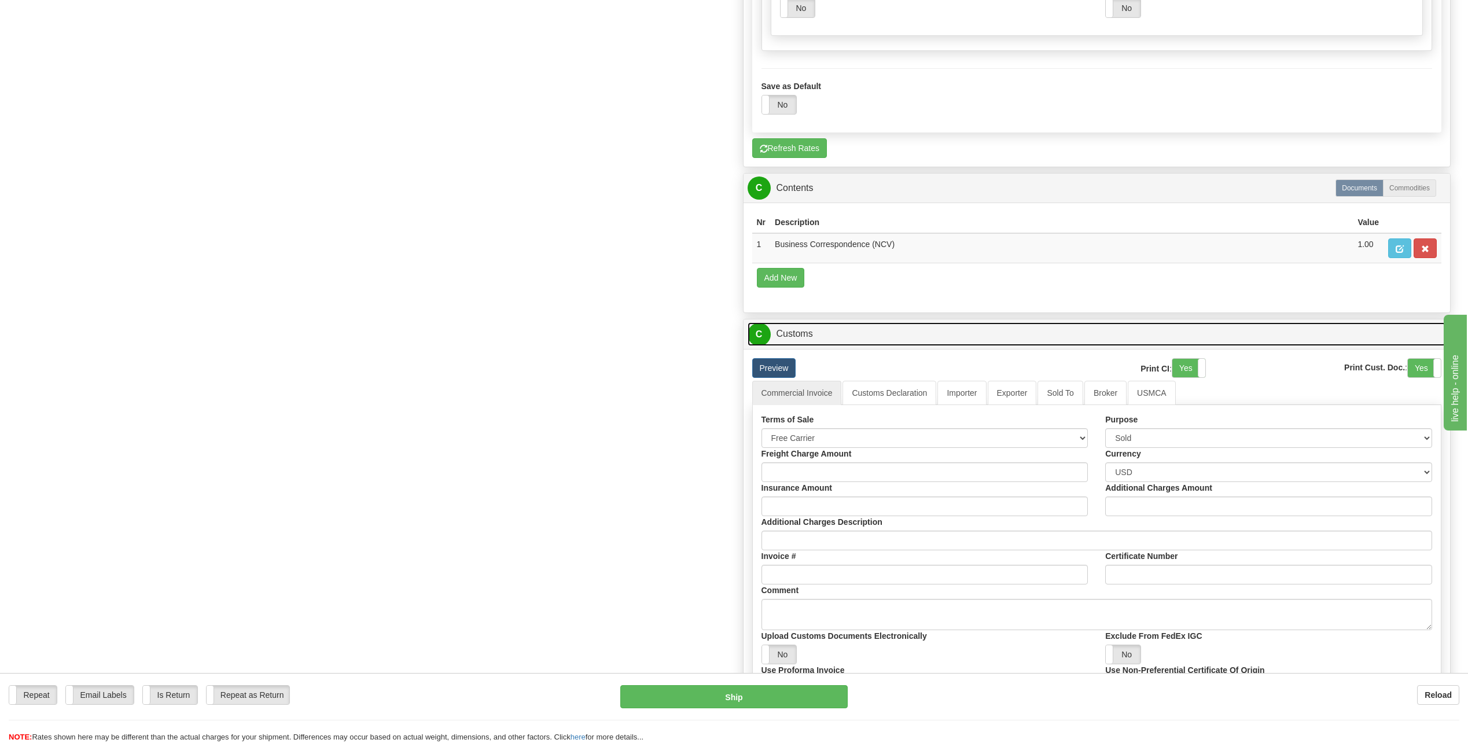
scroll to position [1100, 0]
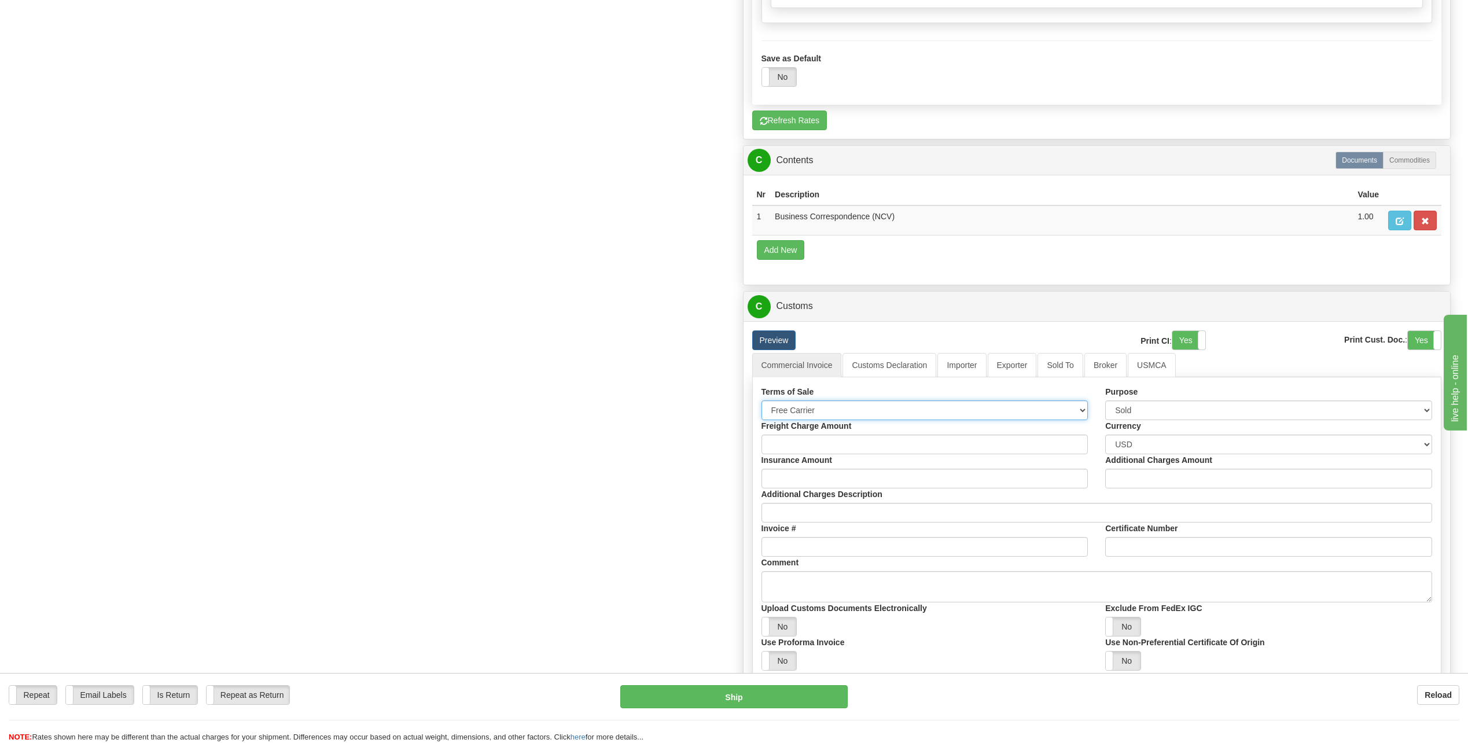
click at [1079, 409] on select "Free Carrier Free On Board Ex Works Delivered Duty Unpaid Delivered Duty Paid C…" at bounding box center [925, 411] width 327 height 20
select select "6"
click at [762, 401] on select "Free Carrier Free On Board Ex Works Delivered Duty Unpaid Delivered Duty Paid C…" at bounding box center [925, 411] width 327 height 20
click at [1424, 409] on select "Sold Not Sold Gift Sample Repair and Return Personal Effects Merchandise Danger…" at bounding box center [1268, 411] width 327 height 20
select select "2"
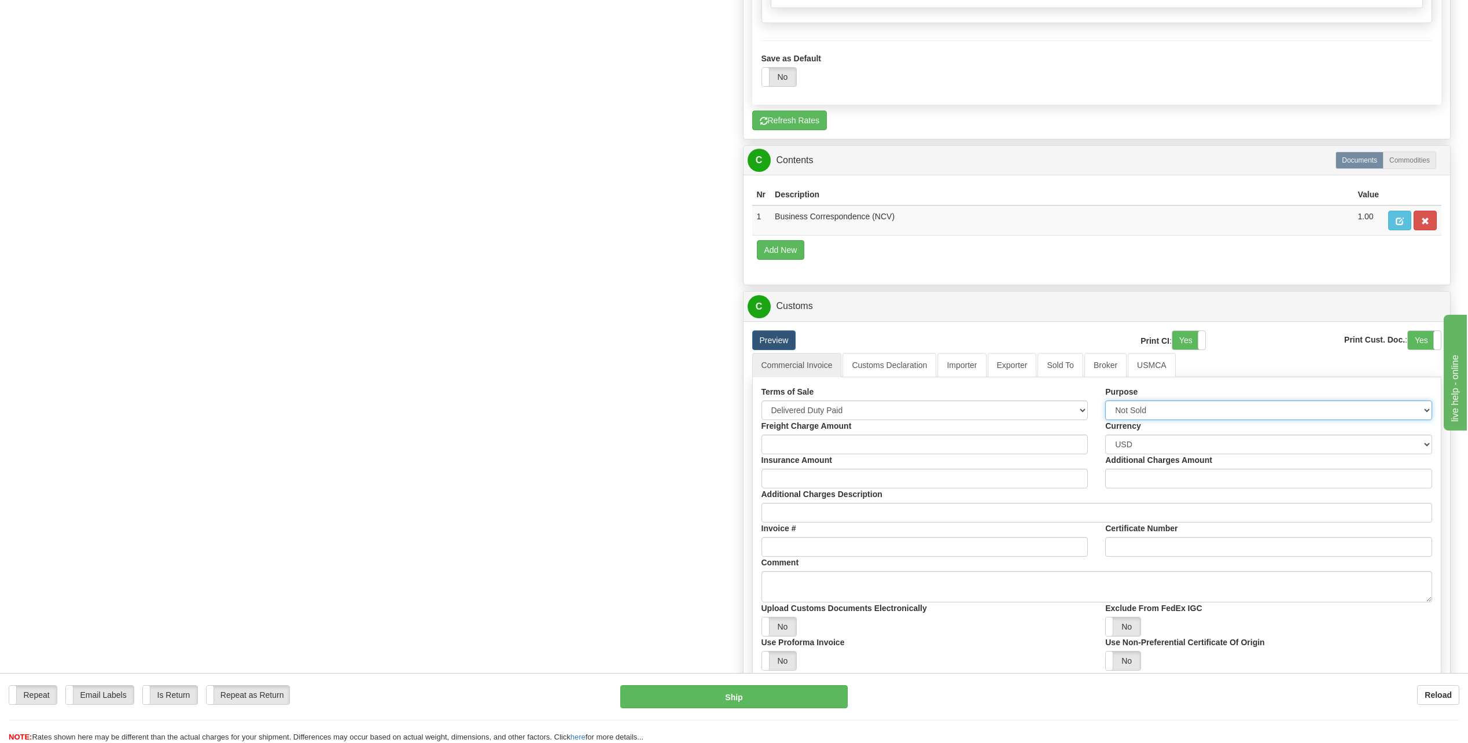
click at [1105, 401] on select "Sold Not Sold Gift Sample Repair and Return Personal Effects Merchandise Danger…" at bounding box center [1268, 411] width 327 height 20
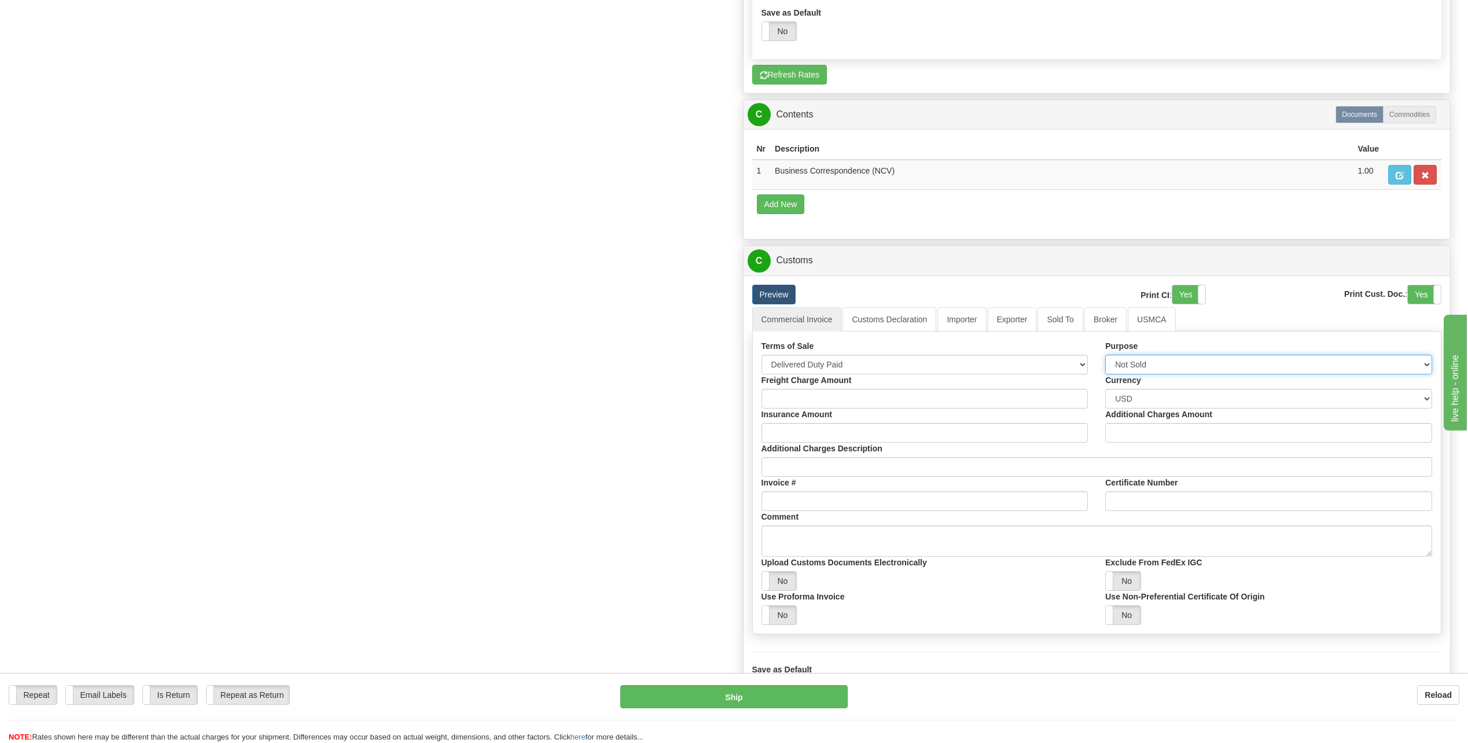
scroll to position [1216, 0]
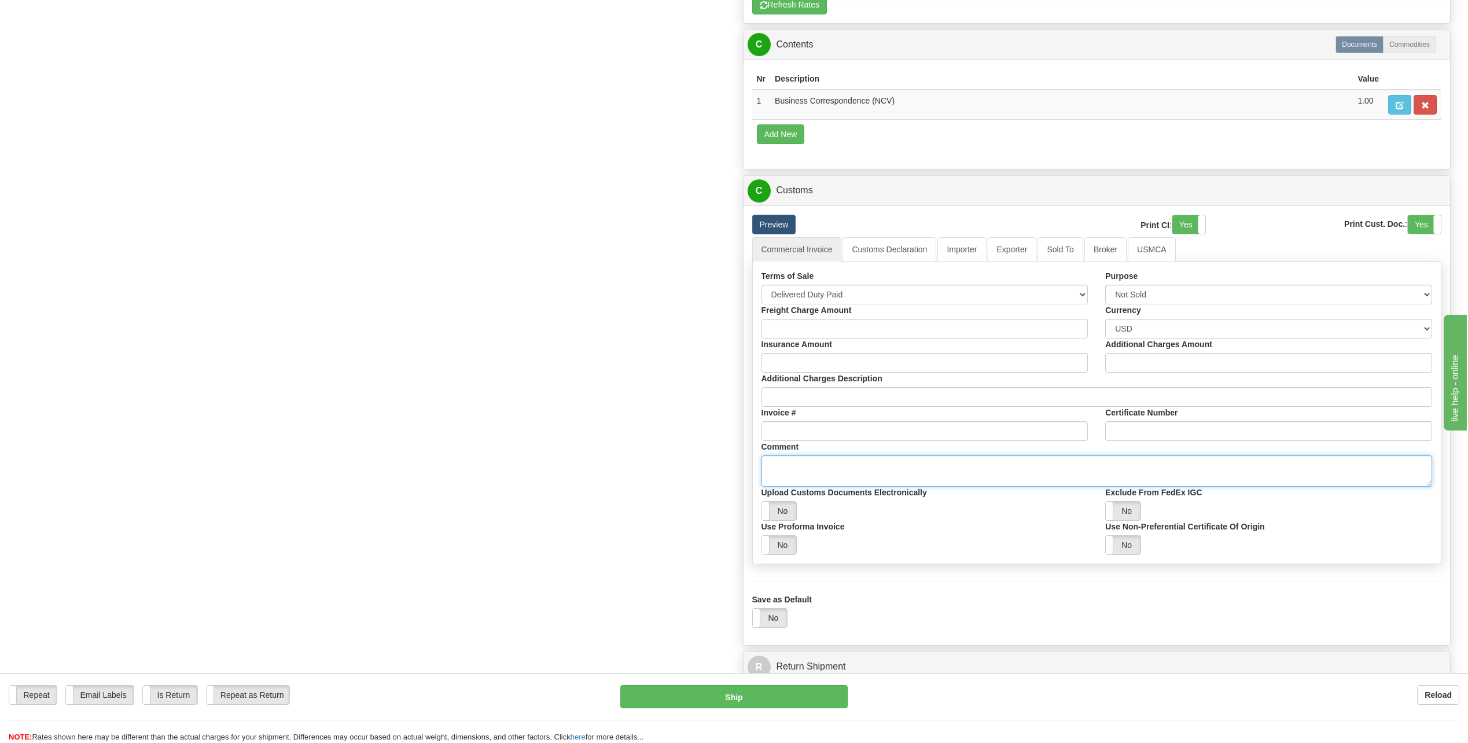
click at [795, 465] on textarea "Comment" at bounding box center [1097, 471] width 671 height 31
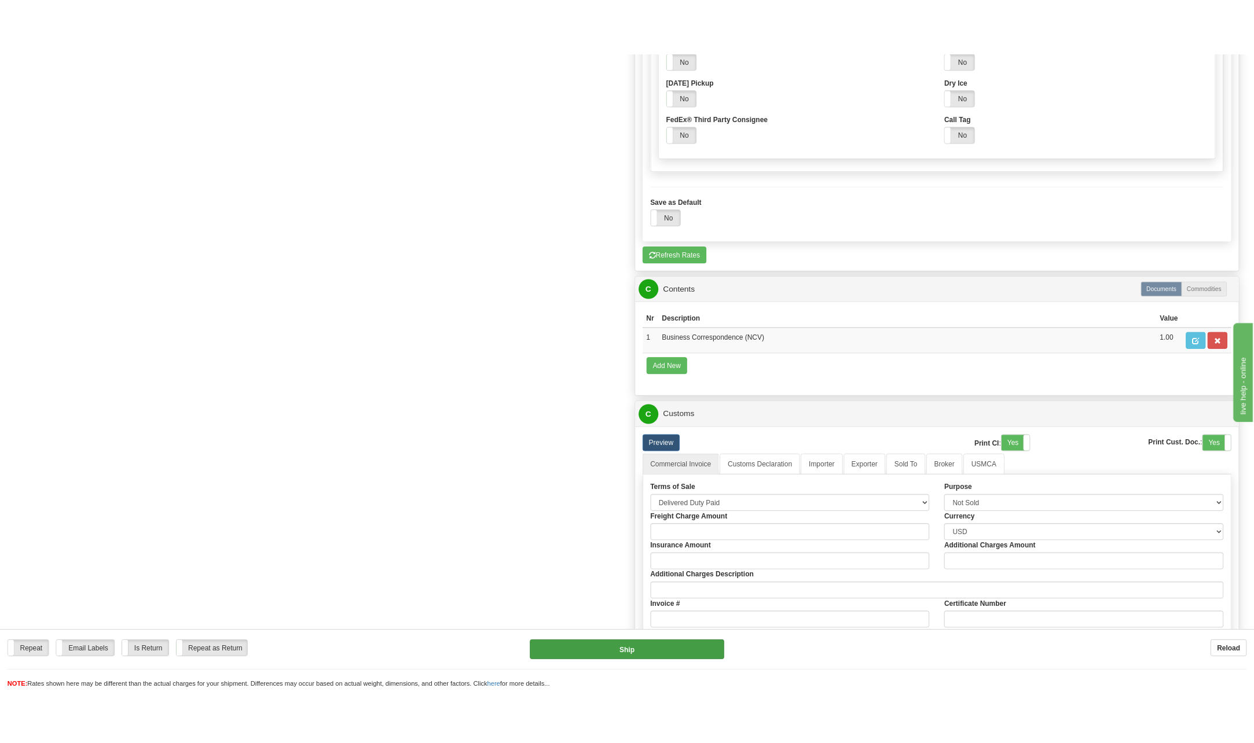
scroll to position [985, 0]
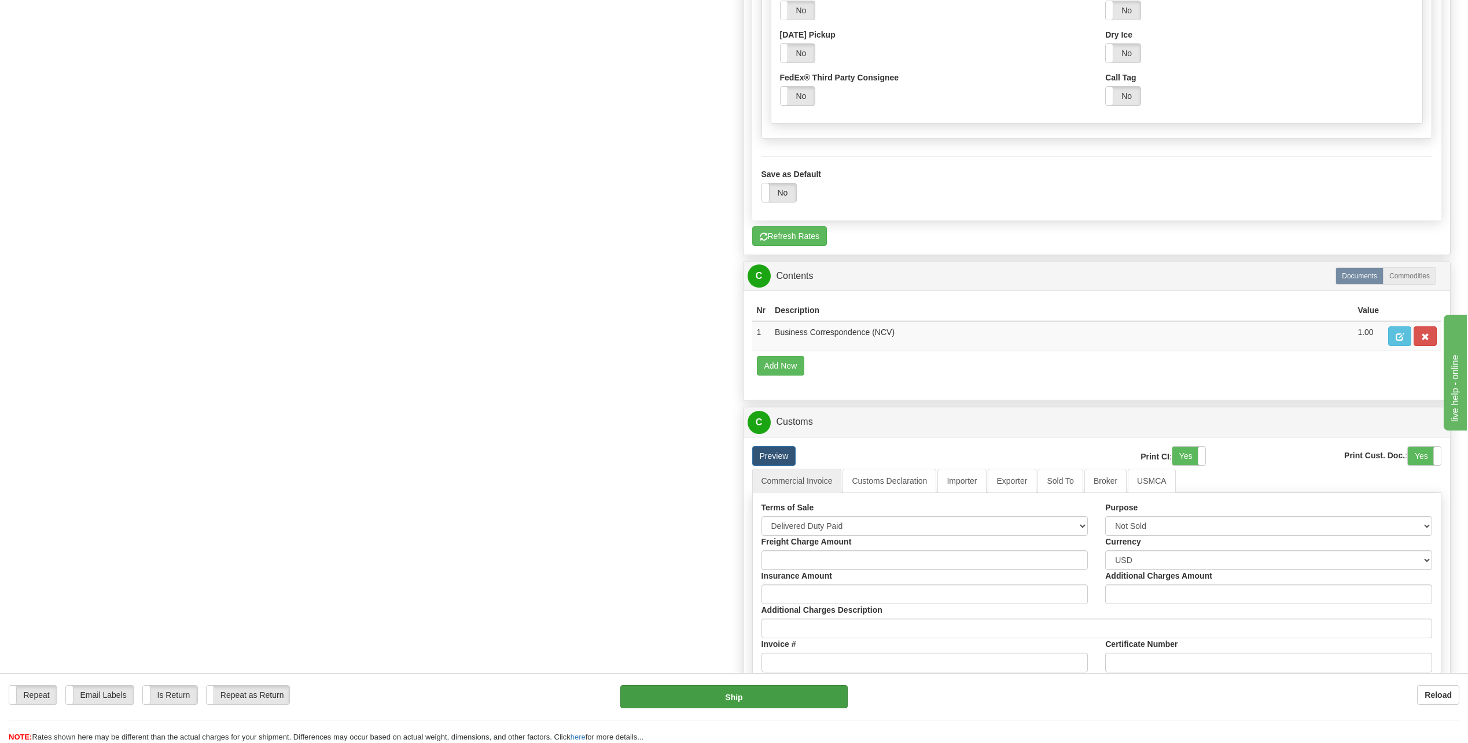
type textarea "Documents Only"
click at [730, 697] on button "Ship" at bounding box center [733, 696] width 227 height 23
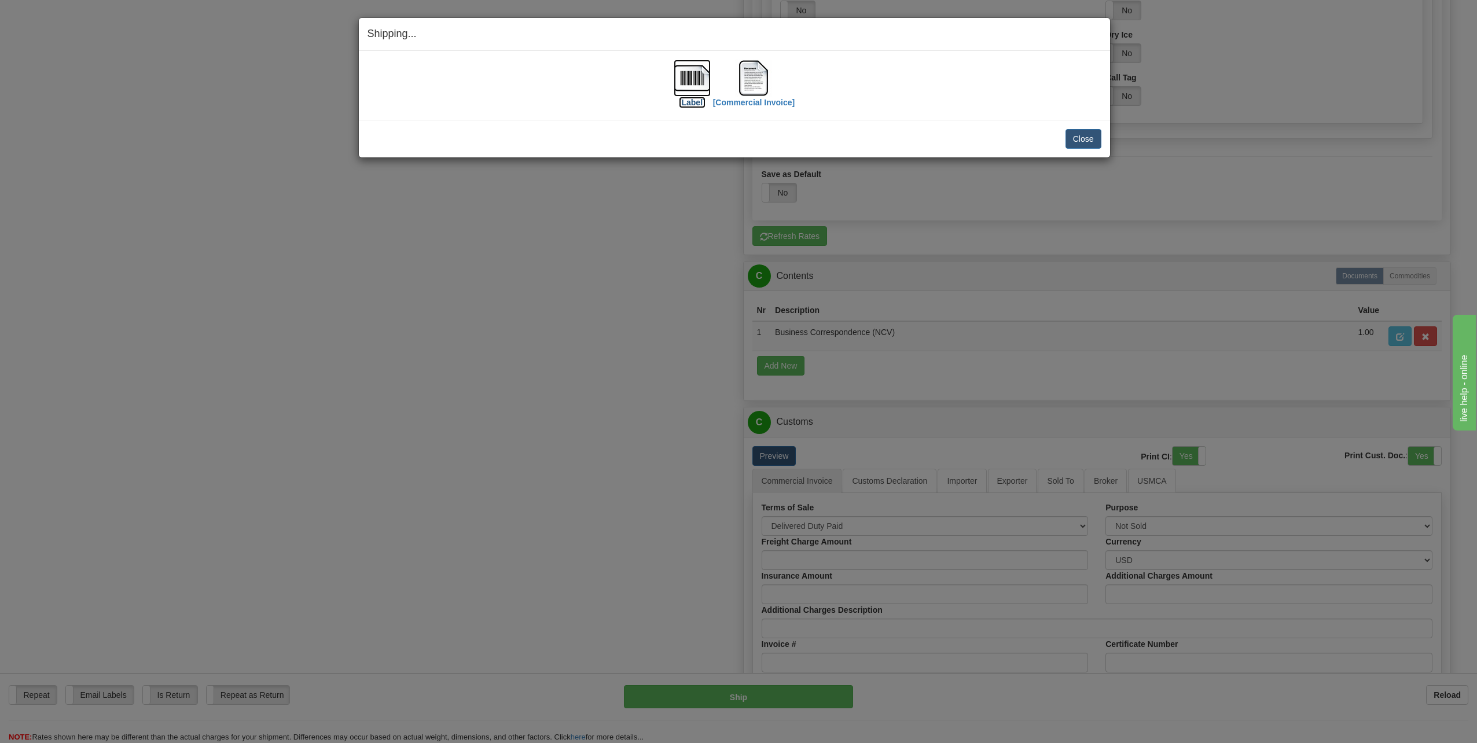
click at [690, 87] on img at bounding box center [692, 78] width 37 height 37
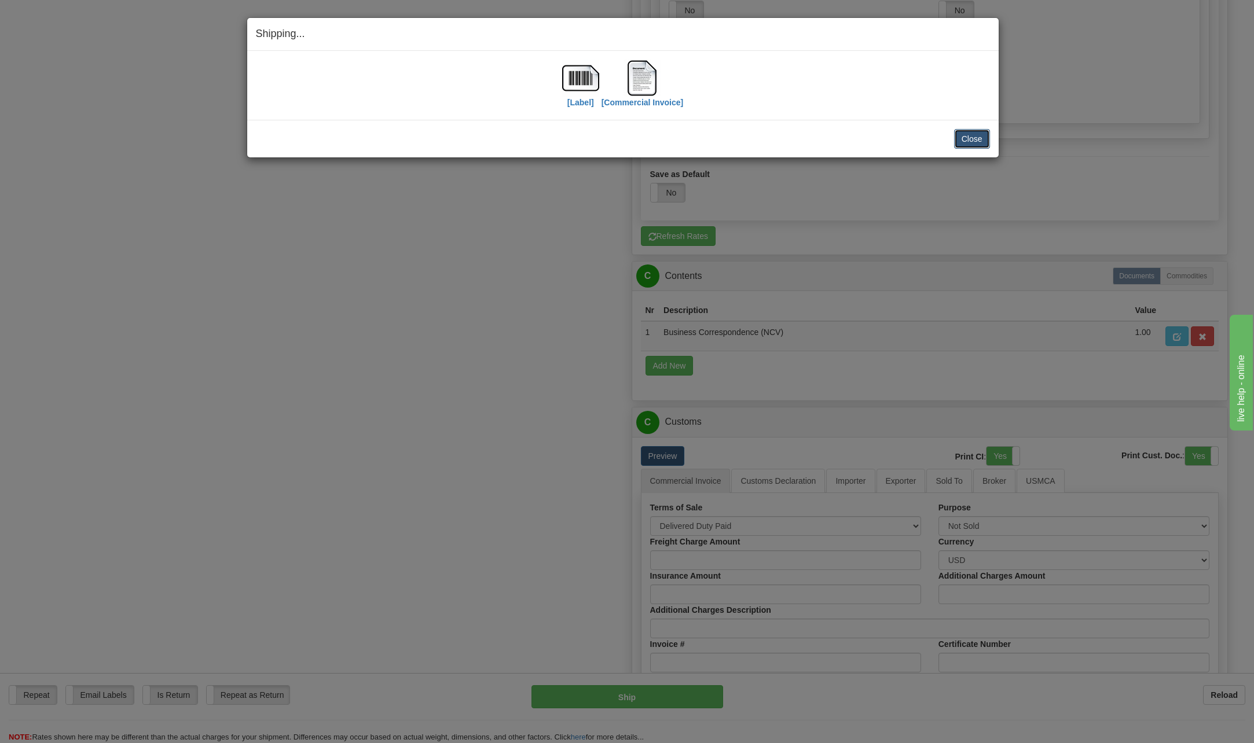
click at [962, 136] on button "Close" at bounding box center [972, 139] width 36 height 20
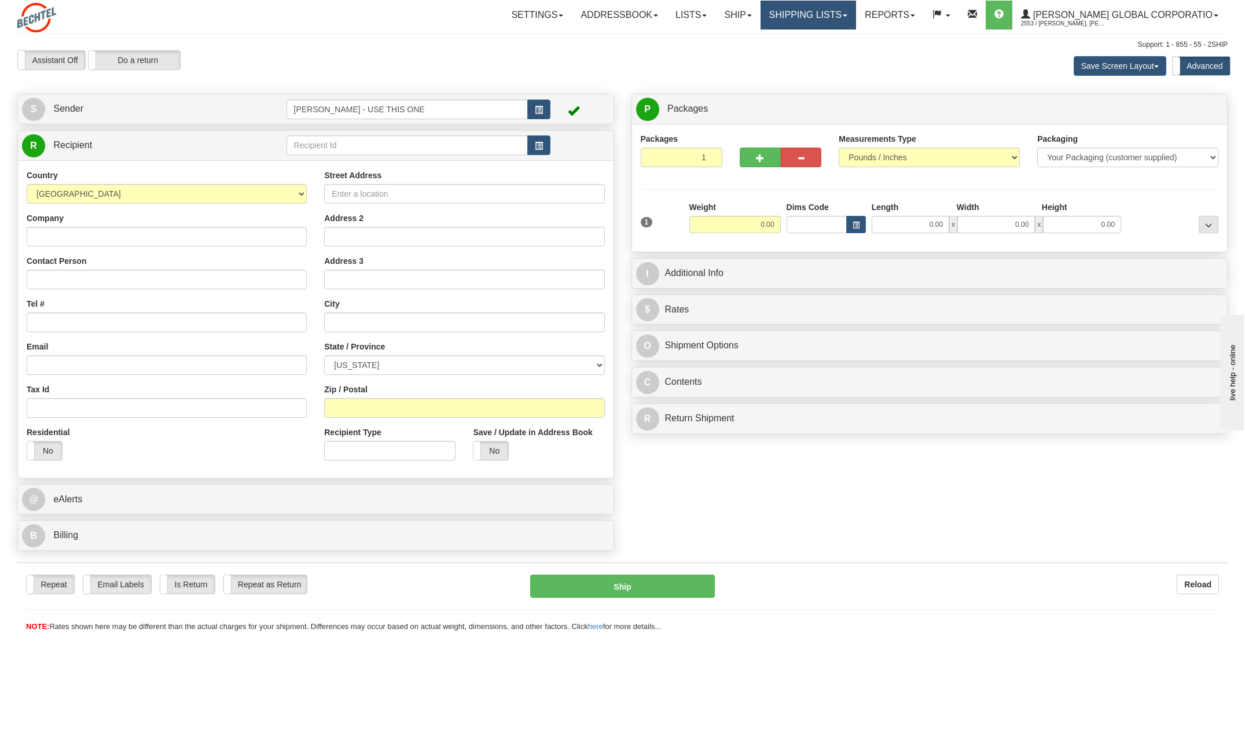
click at [856, 19] on link "Shipping lists" at bounding box center [809, 15] width 96 height 29
click at [822, 40] on span "Current Shipments" at bounding box center [788, 40] width 68 height 9
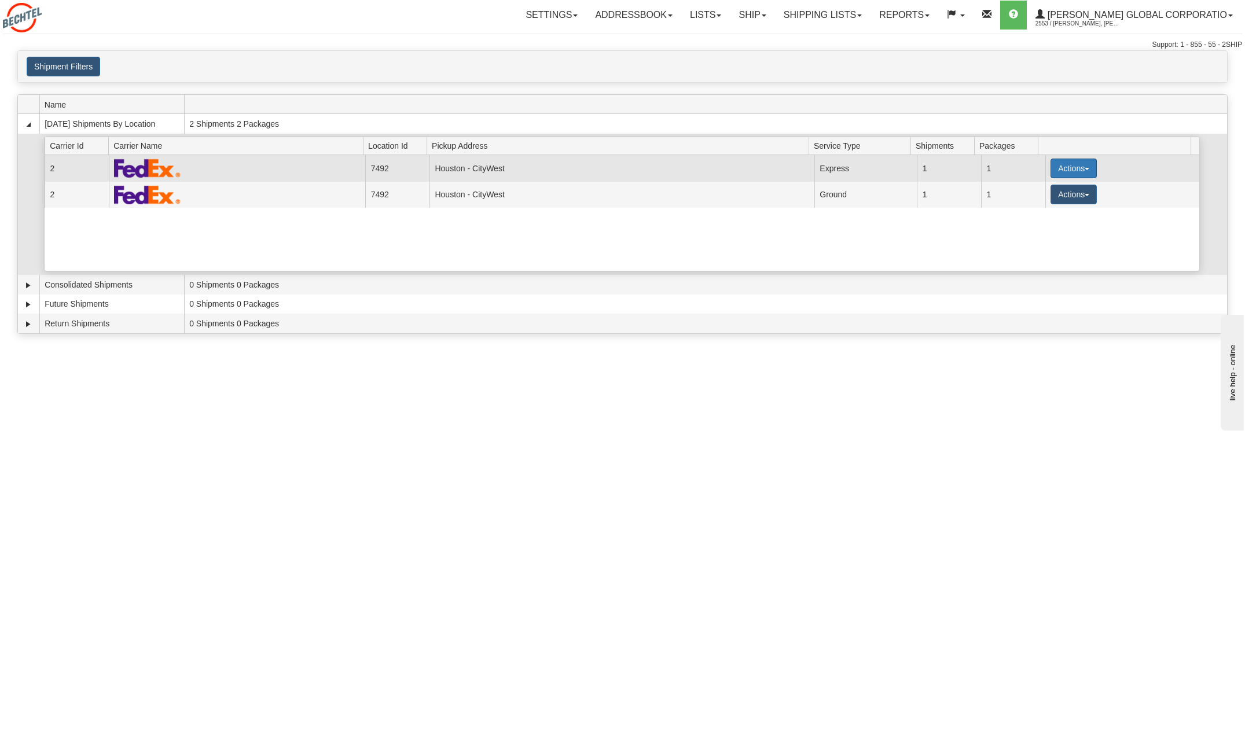
click at [1075, 166] on button "Actions" at bounding box center [1074, 169] width 46 height 20
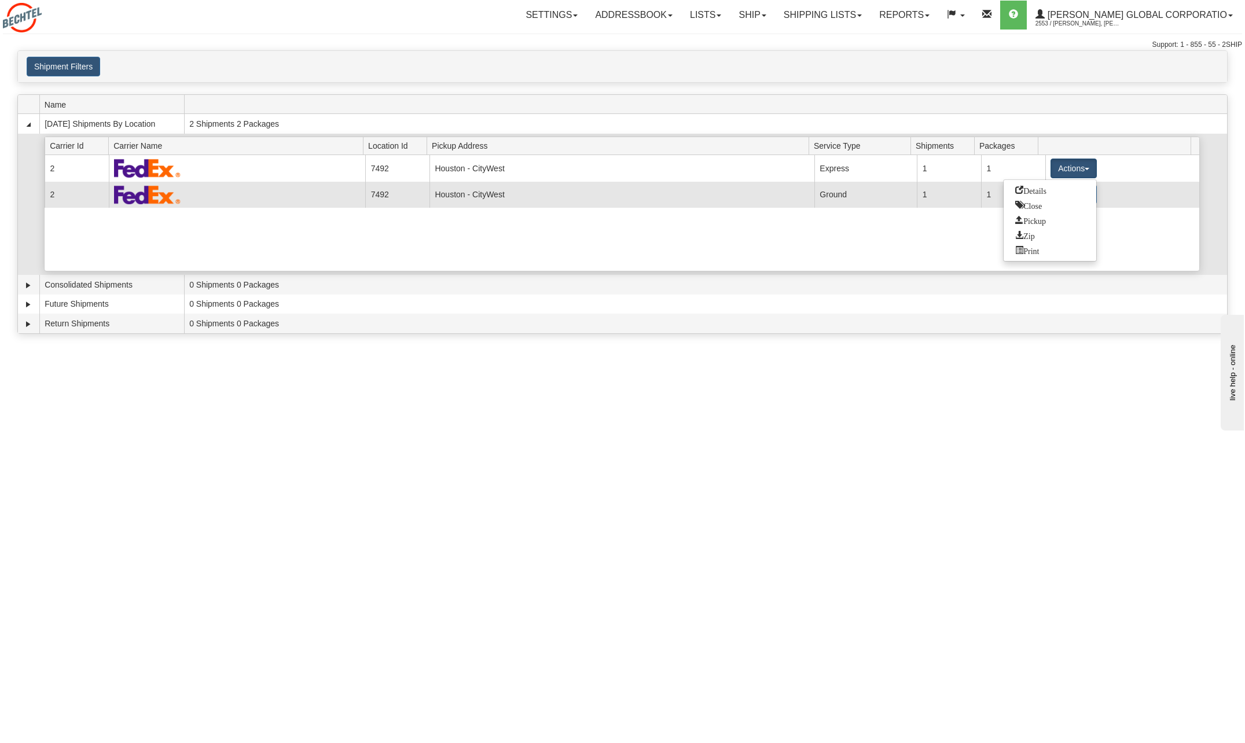
drag, startPoint x: 1034, startPoint y: 190, endPoint x: 1037, endPoint y: 182, distance: 8.3
click at [1034, 190] on span "Details" at bounding box center [1030, 190] width 31 height 8
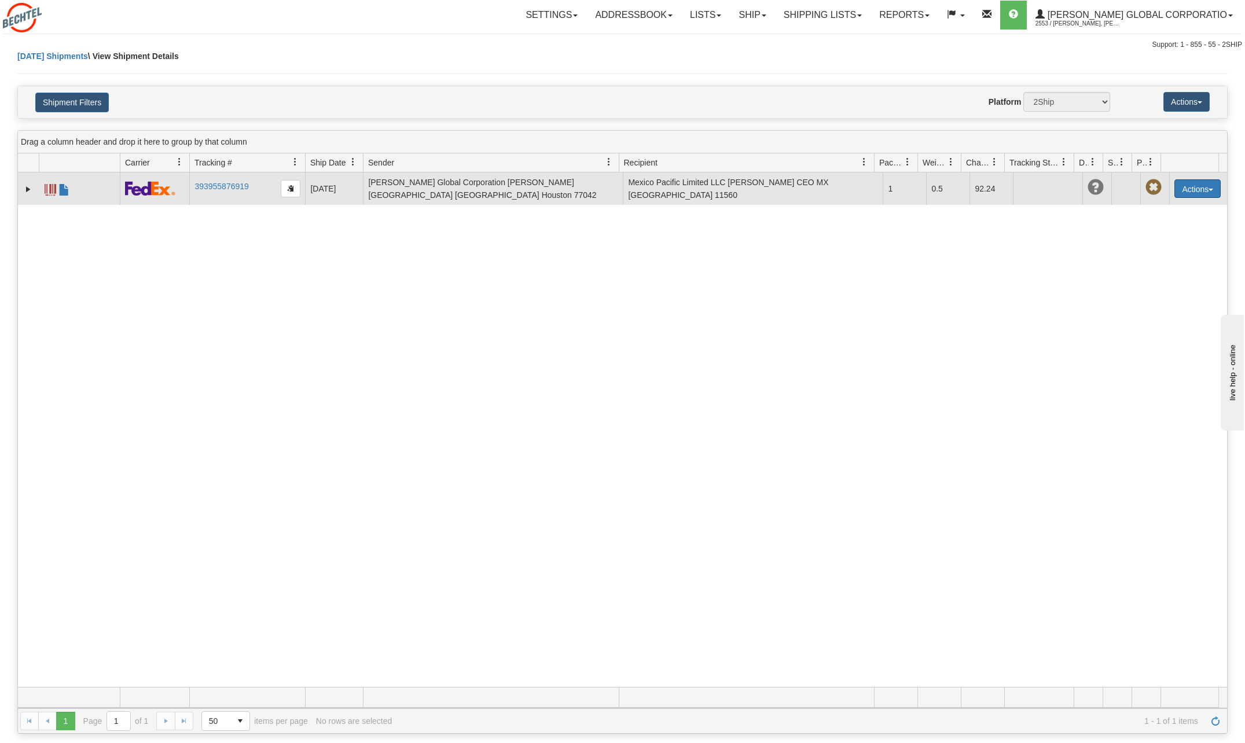
click at [1203, 186] on button "Actions" at bounding box center [1197, 188] width 46 height 19
click at [1160, 211] on link "Edit" at bounding box center [1173, 210] width 93 height 15
click at [1207, 187] on button "Actions" at bounding box center [1197, 188] width 46 height 19
click at [1147, 205] on link "Edit" at bounding box center [1173, 210] width 93 height 15
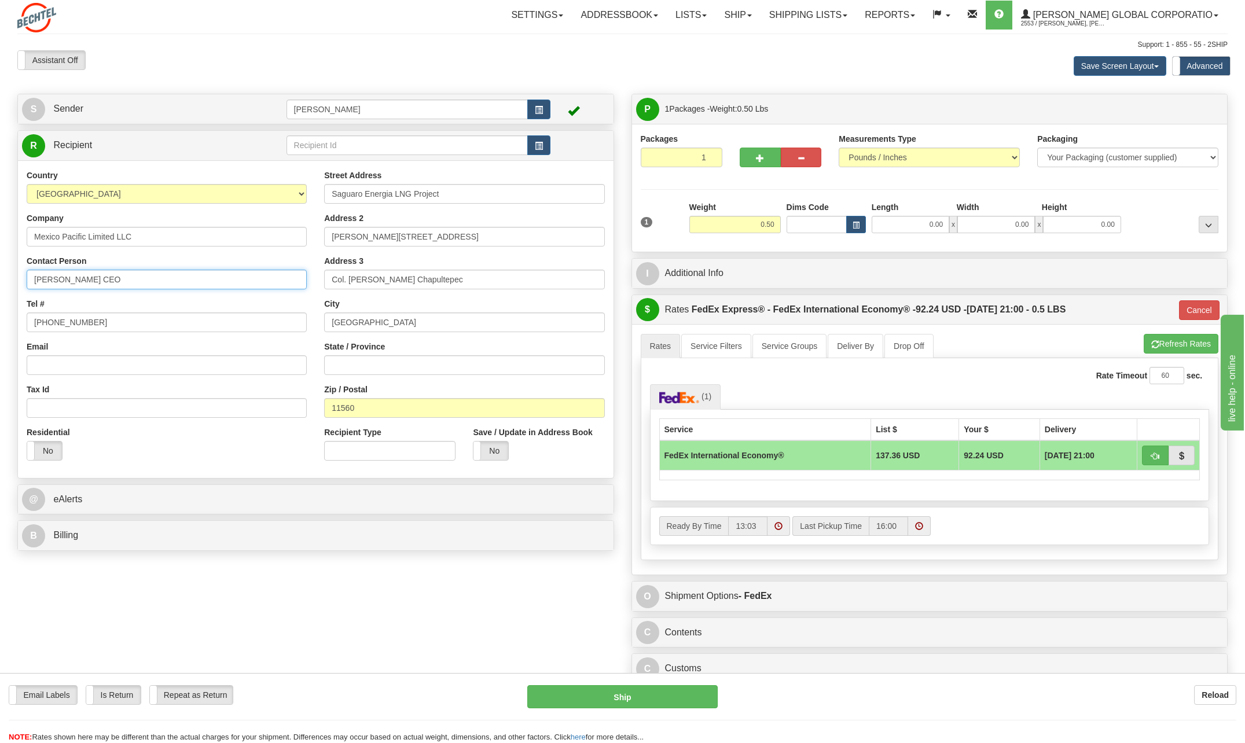
click at [132, 278] on input "[PERSON_NAME] CEO" at bounding box center [167, 280] width 280 height 20
type input "[PERSON_NAME] CEO"
click at [634, 695] on button "Ship" at bounding box center [622, 696] width 190 height 23
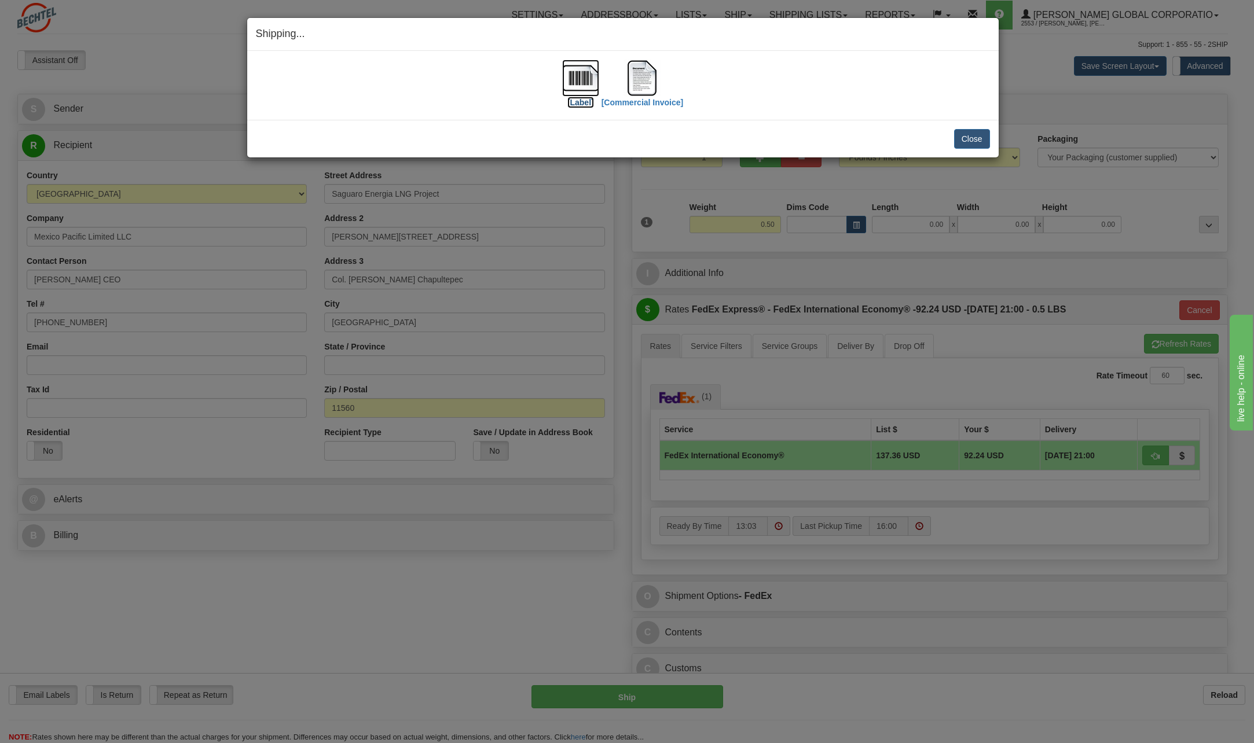
click at [590, 80] on img at bounding box center [580, 78] width 37 height 37
click at [579, 80] on img at bounding box center [580, 78] width 37 height 37
